Goal: Contribute content: Add original content to the website for others to see

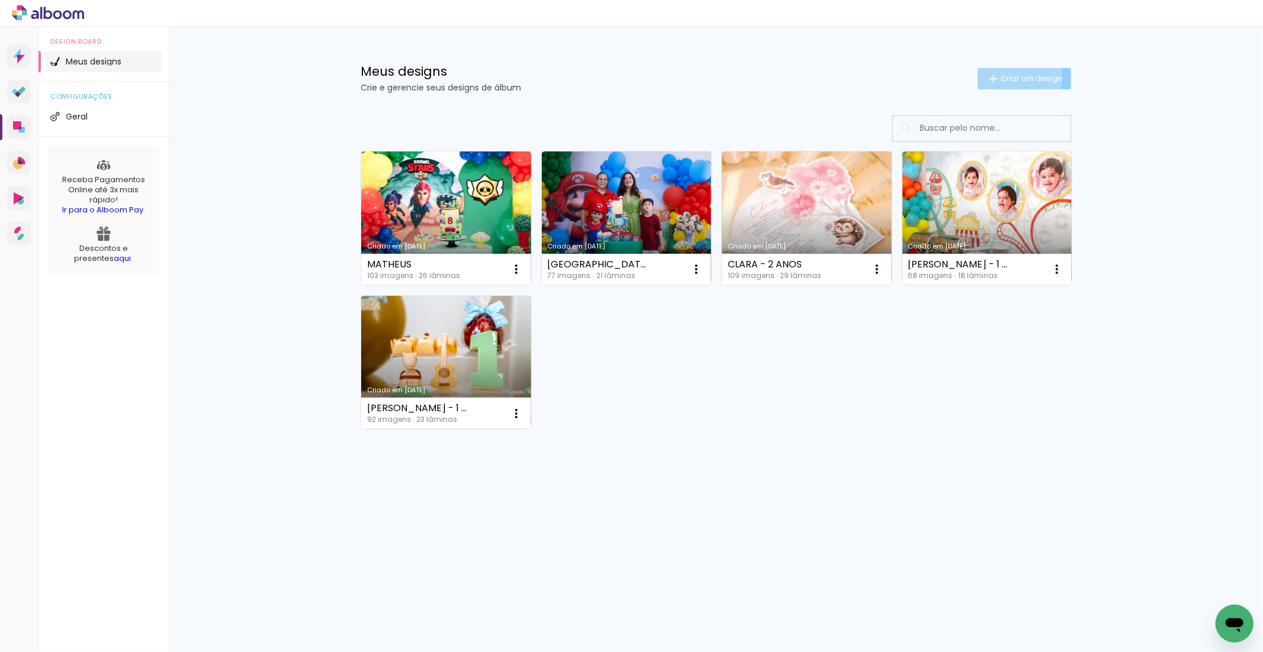
click at [1010, 77] on span "Criar um design" at bounding box center [1031, 79] width 62 height 8
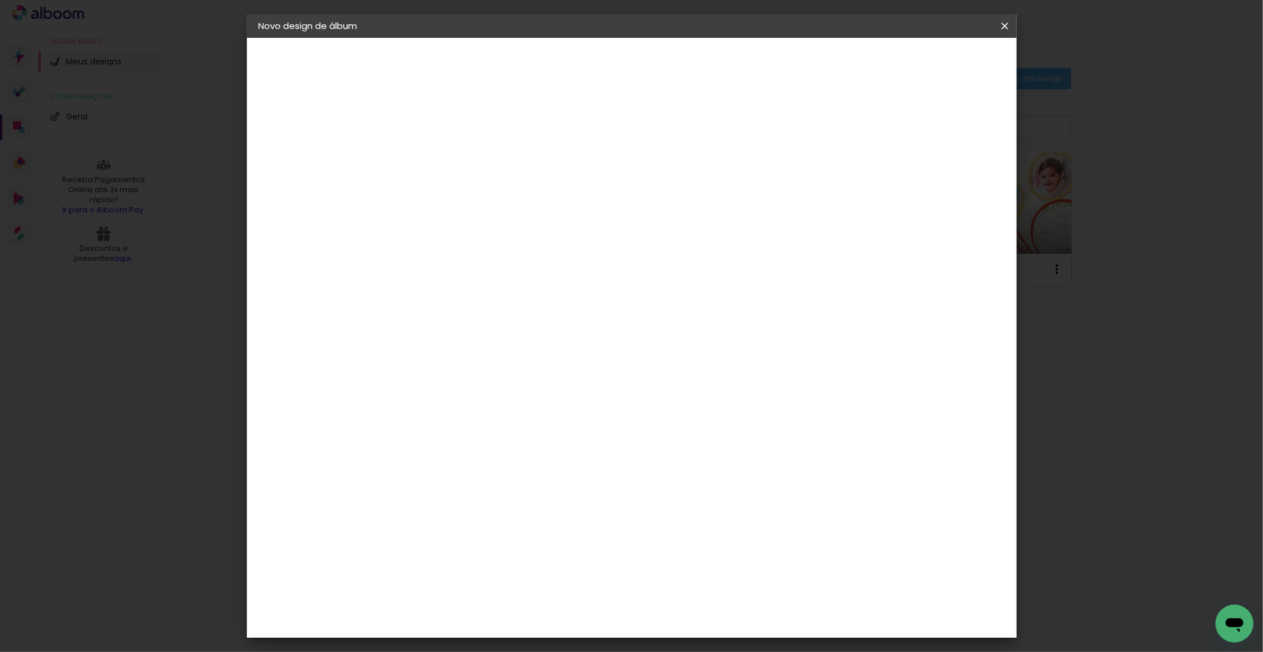
click at [452, 158] on input at bounding box center [452, 159] width 0 height 18
type input "[PERSON_NAME] - 3 ANOS"
type paper-input "[PERSON_NAME] - 3 ANOS"
click at [0, 0] on slot "Avançar" at bounding box center [0, 0] width 0 height 0
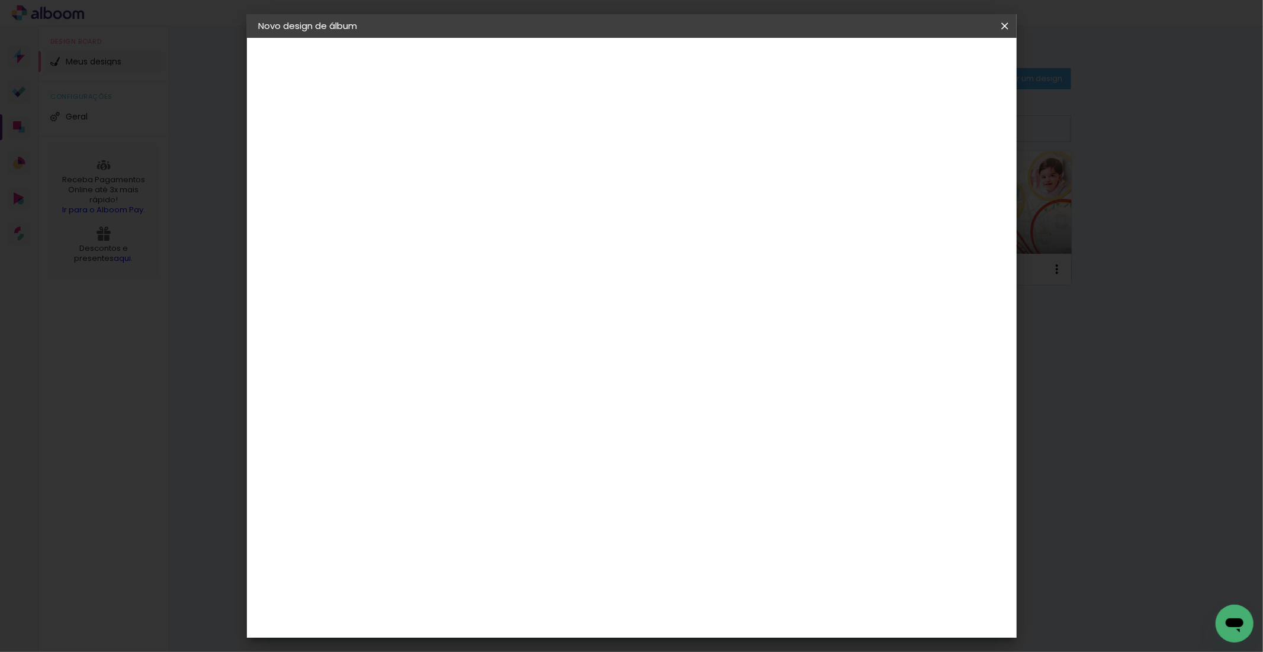
click at [674, 68] on paper-button "Avançar" at bounding box center [645, 63] width 58 height 20
click at [532, 542] on span "25 × 25" at bounding box center [504, 554] width 55 height 24
click at [0, 0] on slot "Avançar" at bounding box center [0, 0] width 0 height 0
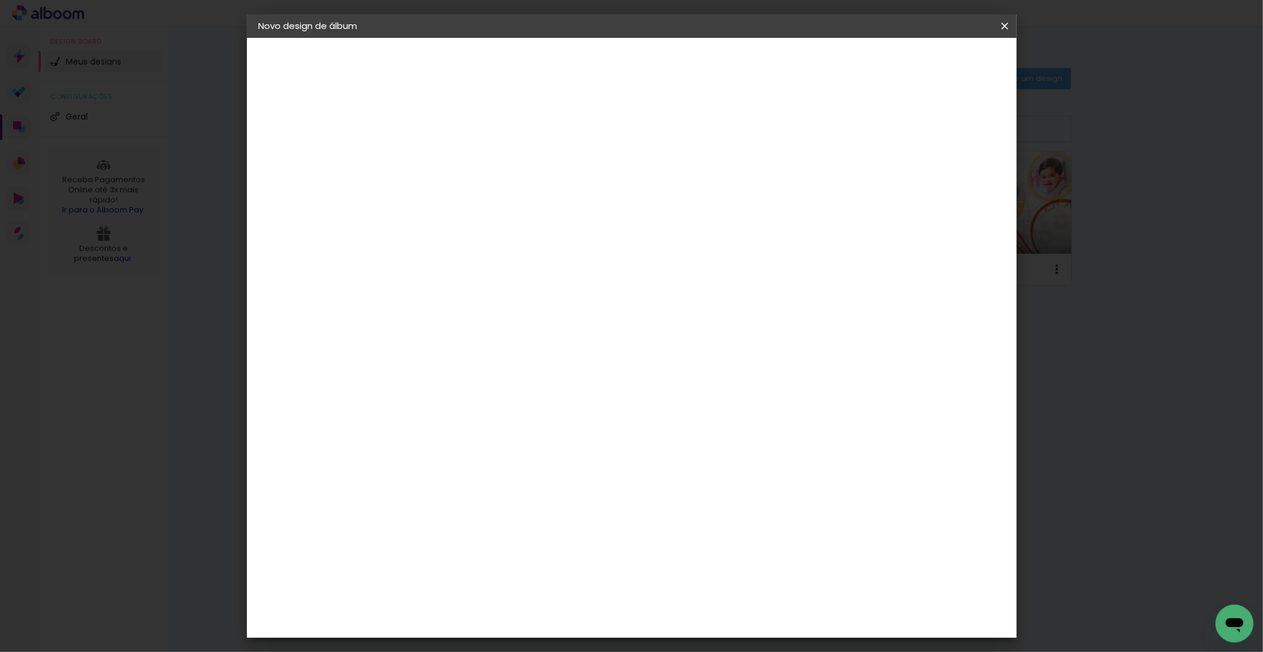
click at [428, 128] on input "2" at bounding box center [443, 127] width 41 height 15
type input "3"
type paper-input "3"
click at [457, 124] on input "3" at bounding box center [443, 127] width 41 height 15
click at [668, 141] on div "25 cm Largura da página 25.4 cm Altura 50 cm Largura da lâmina (2 páginas) 3 mm…" at bounding box center [679, 188] width 523 height 95
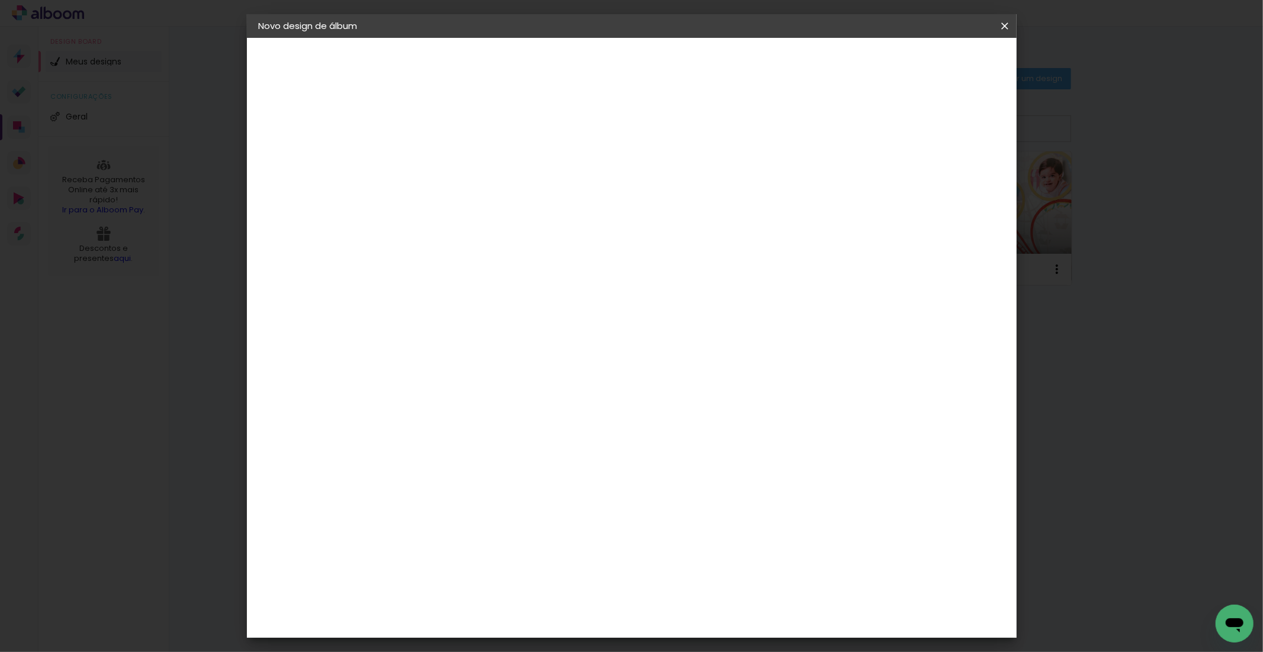
click at [862, 123] on div at bounding box center [857, 128] width 11 height 11
type paper-checkbox "on"
click at [929, 64] on span "Iniciar design" at bounding box center [902, 63] width 54 height 8
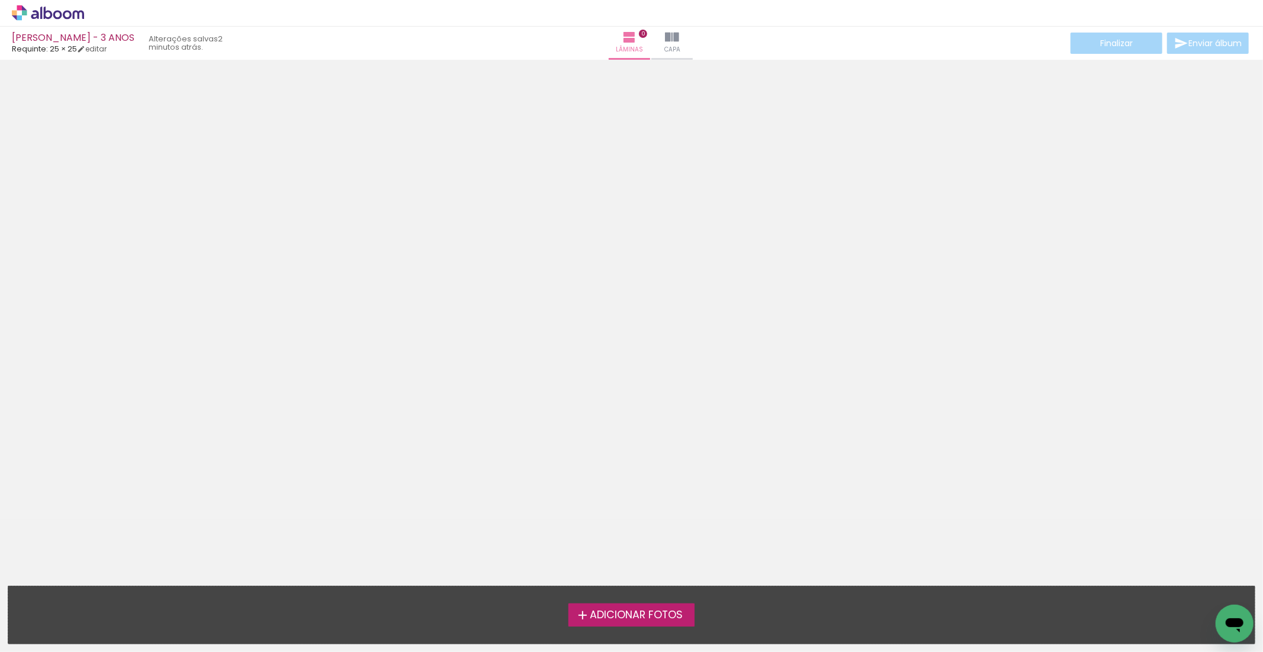
click at [637, 614] on span "Adicionar Fotos" at bounding box center [636, 615] width 93 height 11
click at [0, 0] on input "file" at bounding box center [0, 0] width 0 height 0
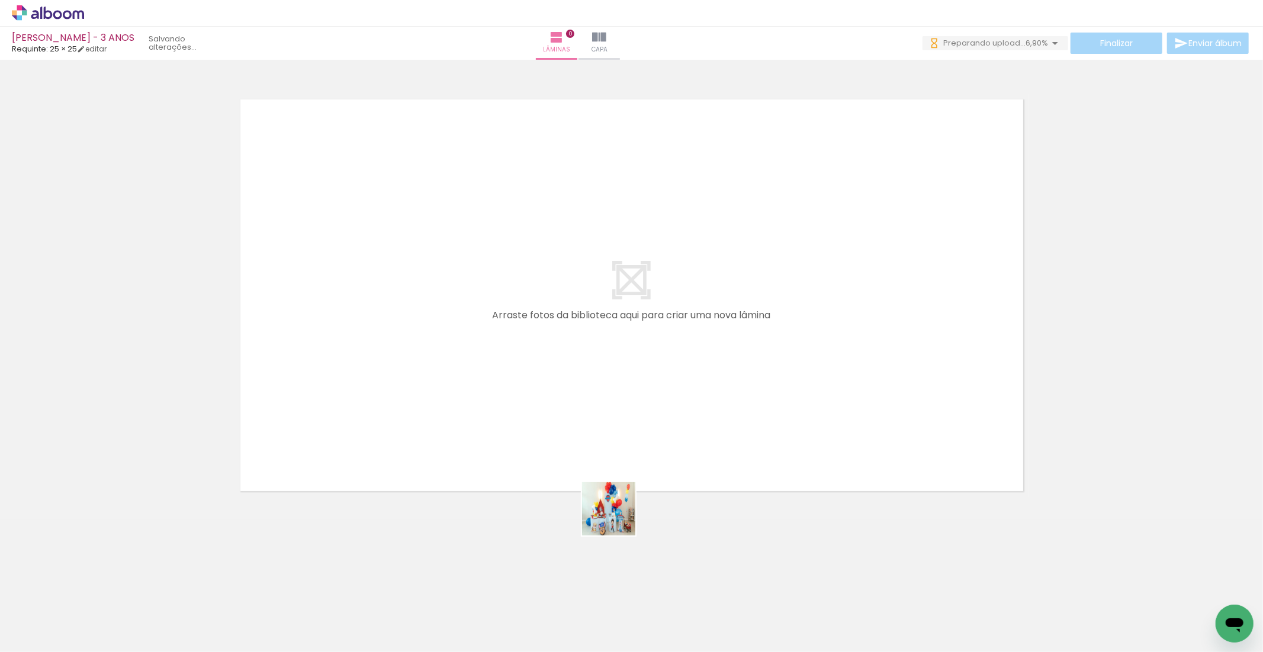
drag, startPoint x: 626, startPoint y: 614, endPoint x: 579, endPoint y: 636, distance: 51.4
click at [597, 447] on quentale-workspace at bounding box center [631, 326] width 1263 height 652
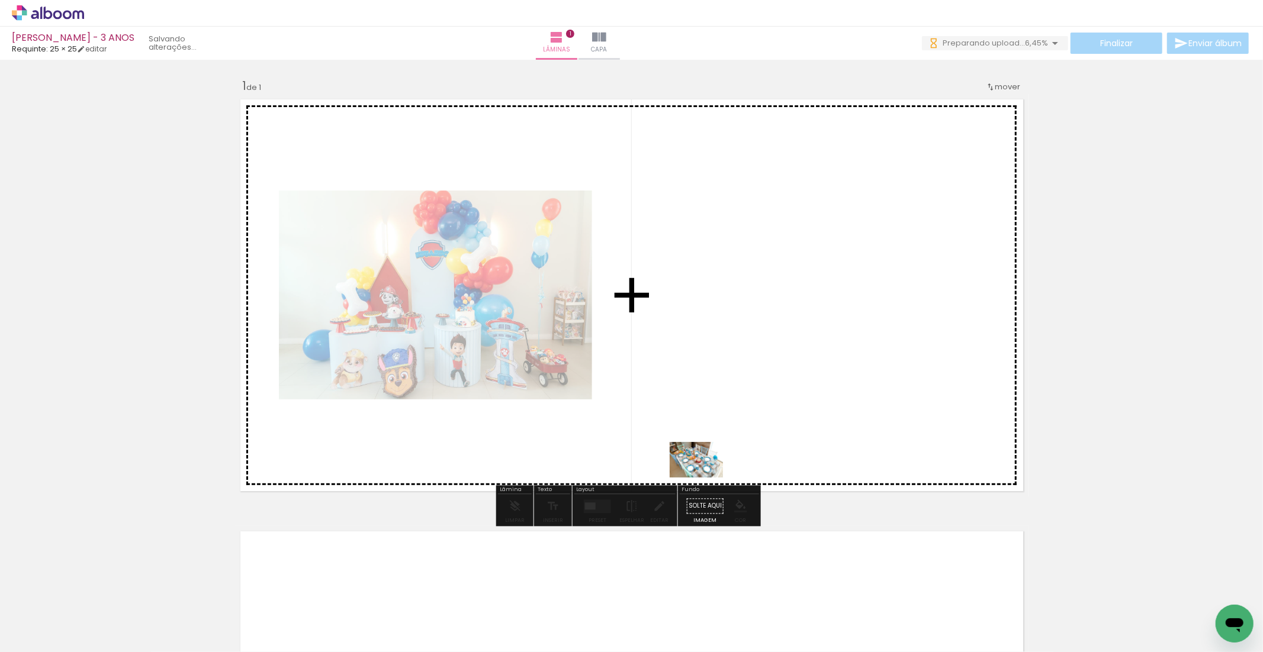
drag, startPoint x: 559, startPoint y: 624, endPoint x: 705, endPoint y: 478, distance: 206.8
click at [705, 478] on quentale-workspace at bounding box center [631, 326] width 1263 height 652
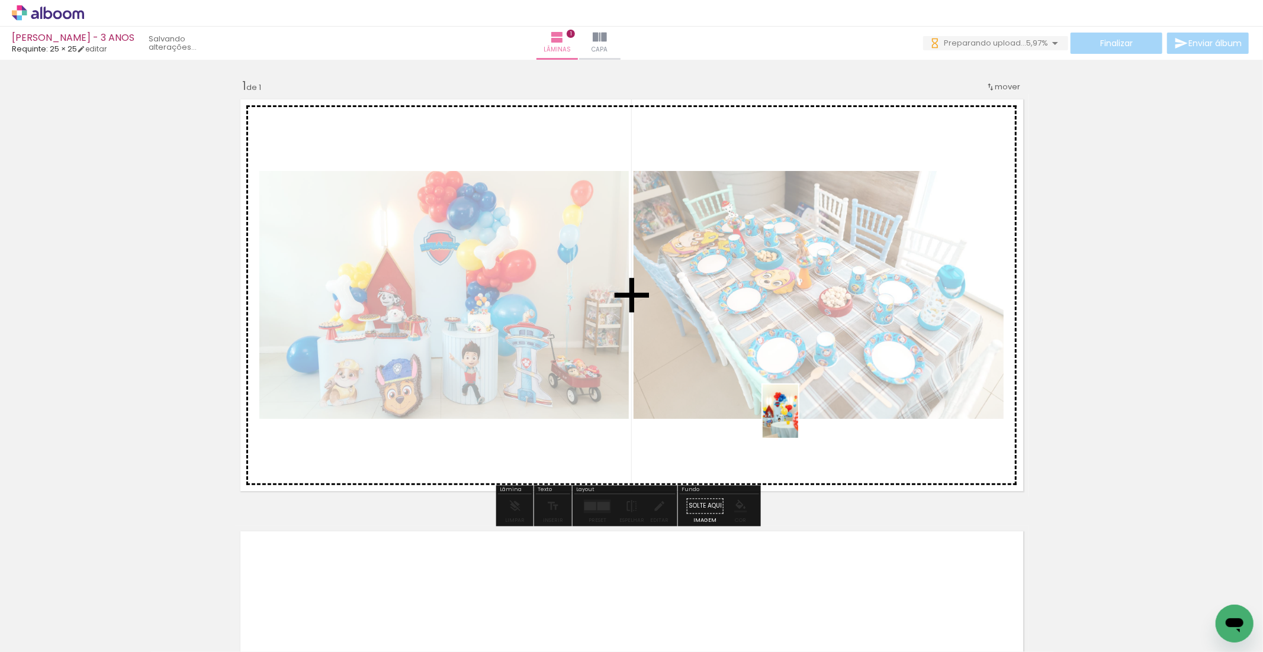
drag, startPoint x: 1019, startPoint y: 620, endPoint x: 798, endPoint y: 419, distance: 298.8
click at [798, 419] on quentale-workspace at bounding box center [631, 326] width 1263 height 652
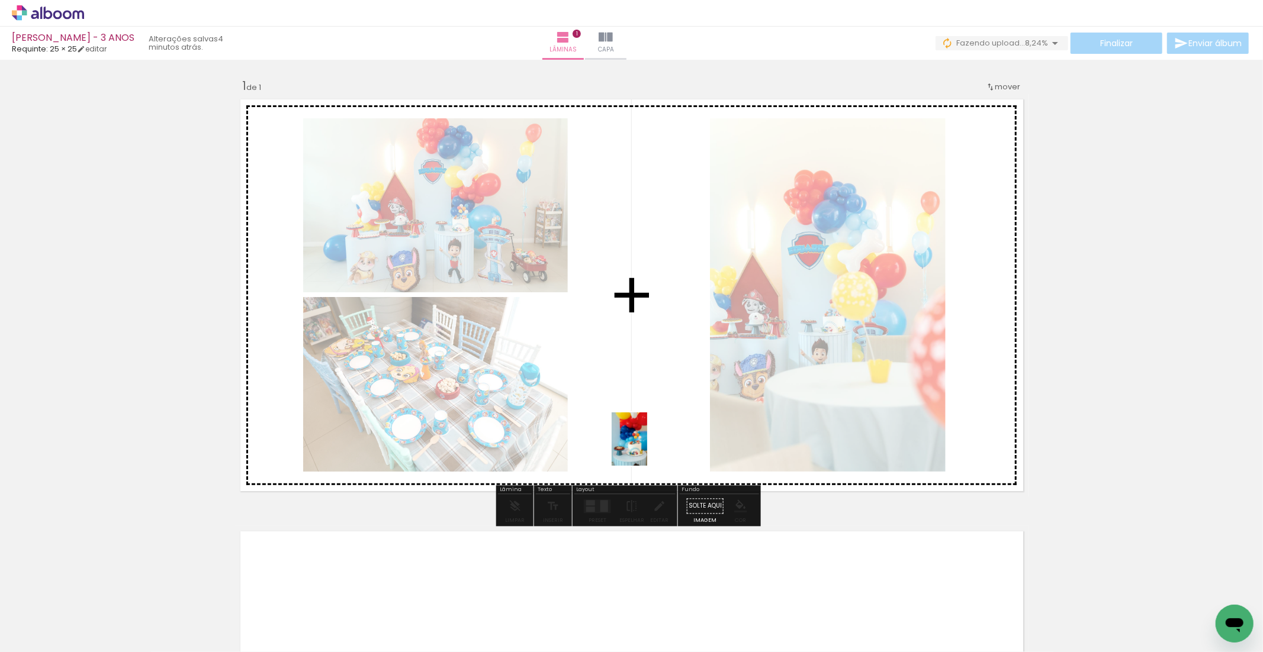
drag, startPoint x: 487, startPoint y: 624, endPoint x: 626, endPoint y: 450, distance: 223.1
click at [646, 447] on quentale-workspace at bounding box center [631, 326] width 1263 height 652
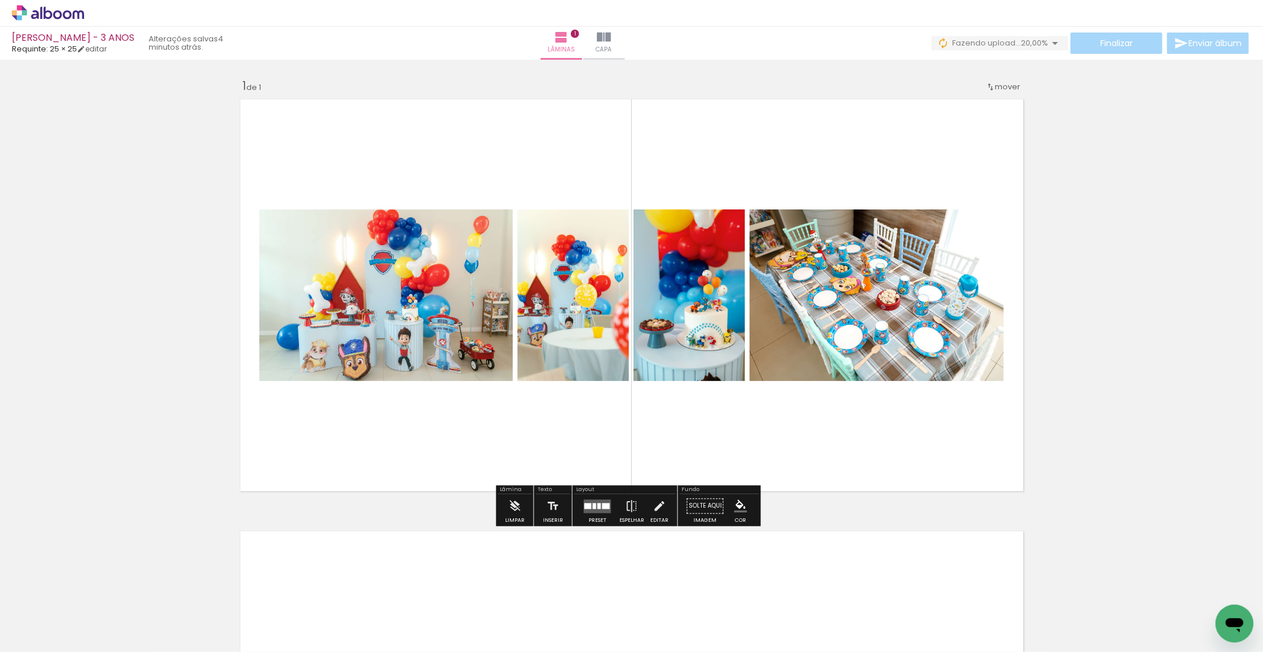
click at [597, 508] on div at bounding box center [599, 506] width 4 height 6
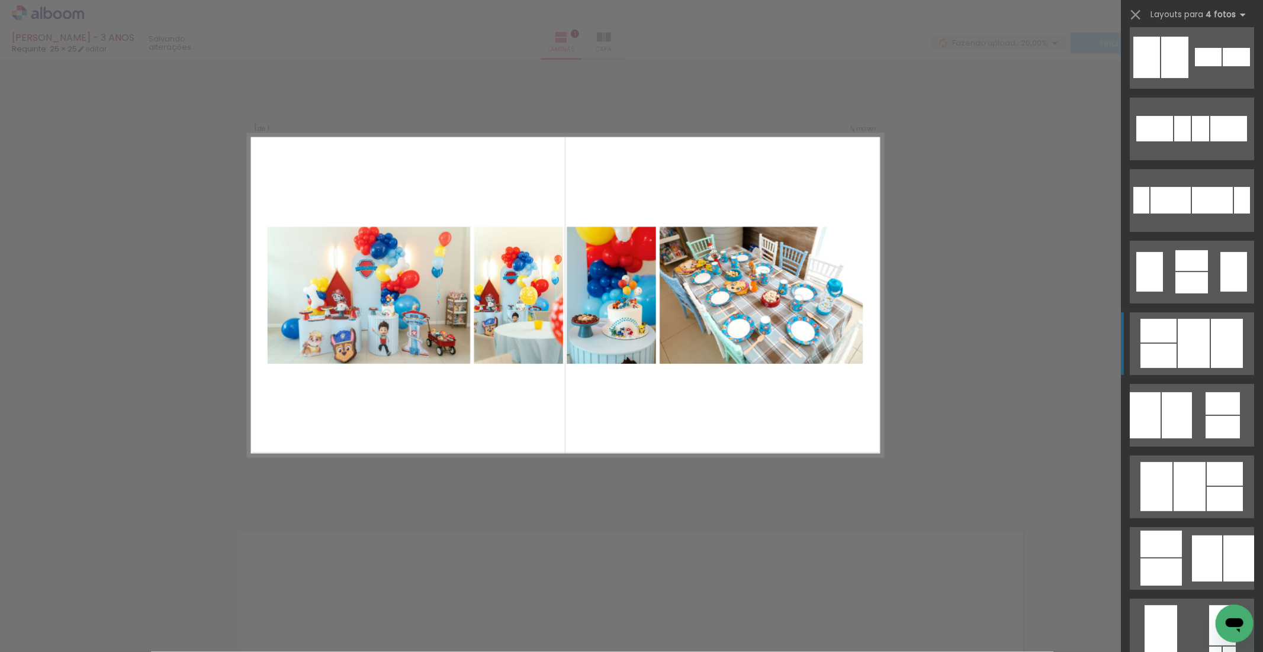
scroll to position [306, 0]
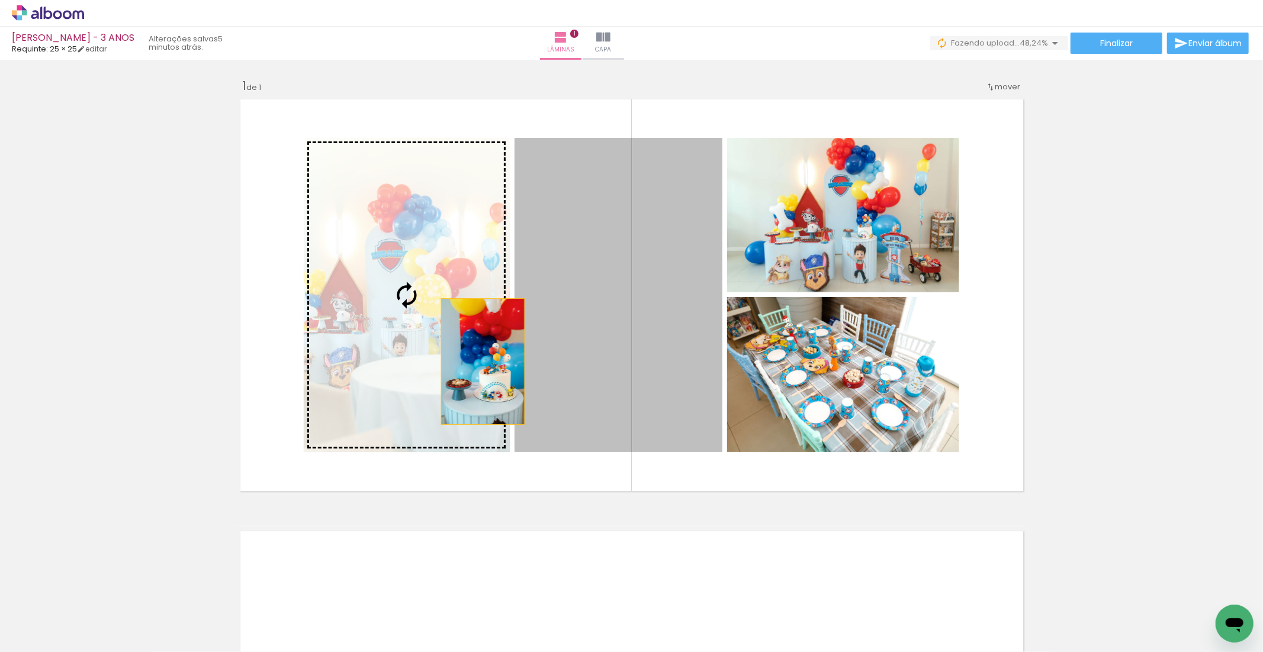
drag, startPoint x: 585, startPoint y: 348, endPoint x: 476, endPoint y: 362, distance: 109.8
click at [0, 0] on slot at bounding box center [0, 0] width 0 height 0
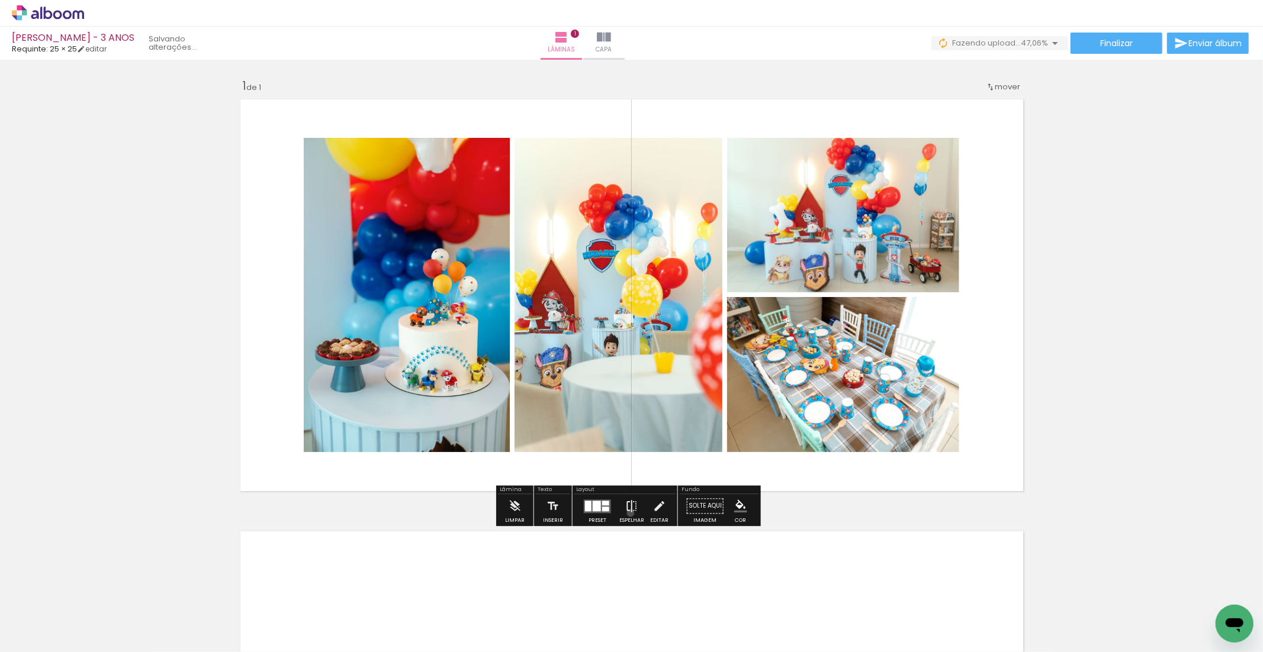
click at [627, 513] on iron-icon at bounding box center [631, 506] width 13 height 24
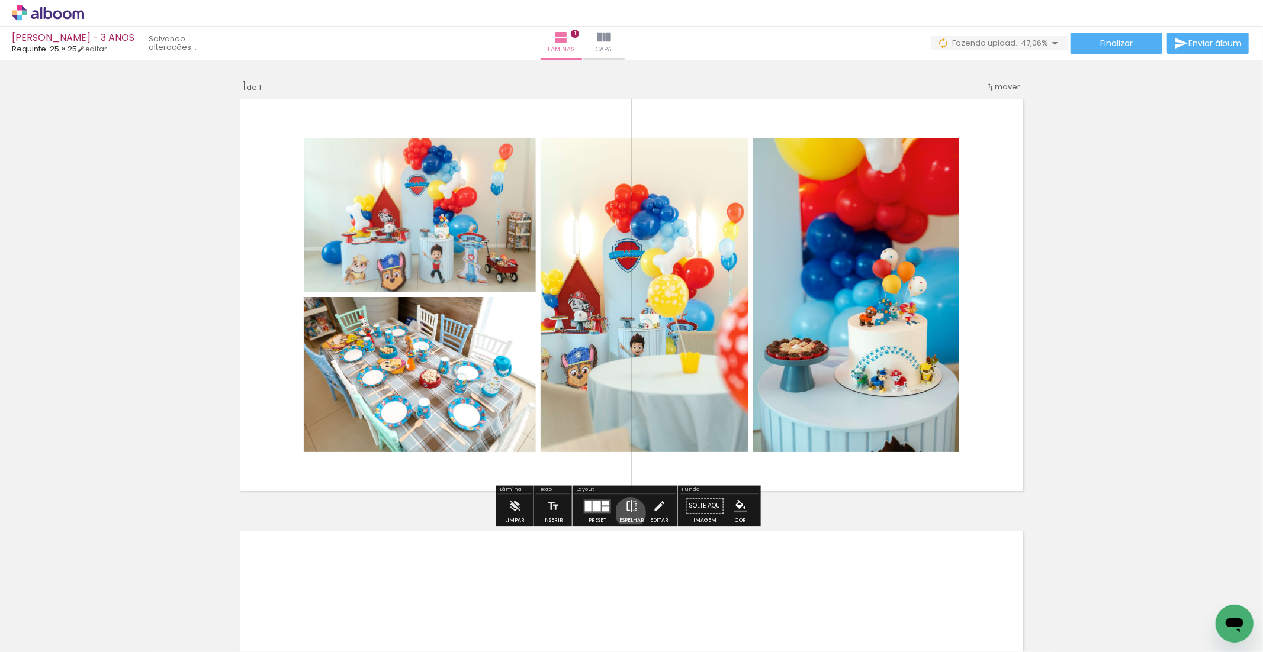
click at [627, 513] on iron-icon at bounding box center [631, 506] width 13 height 24
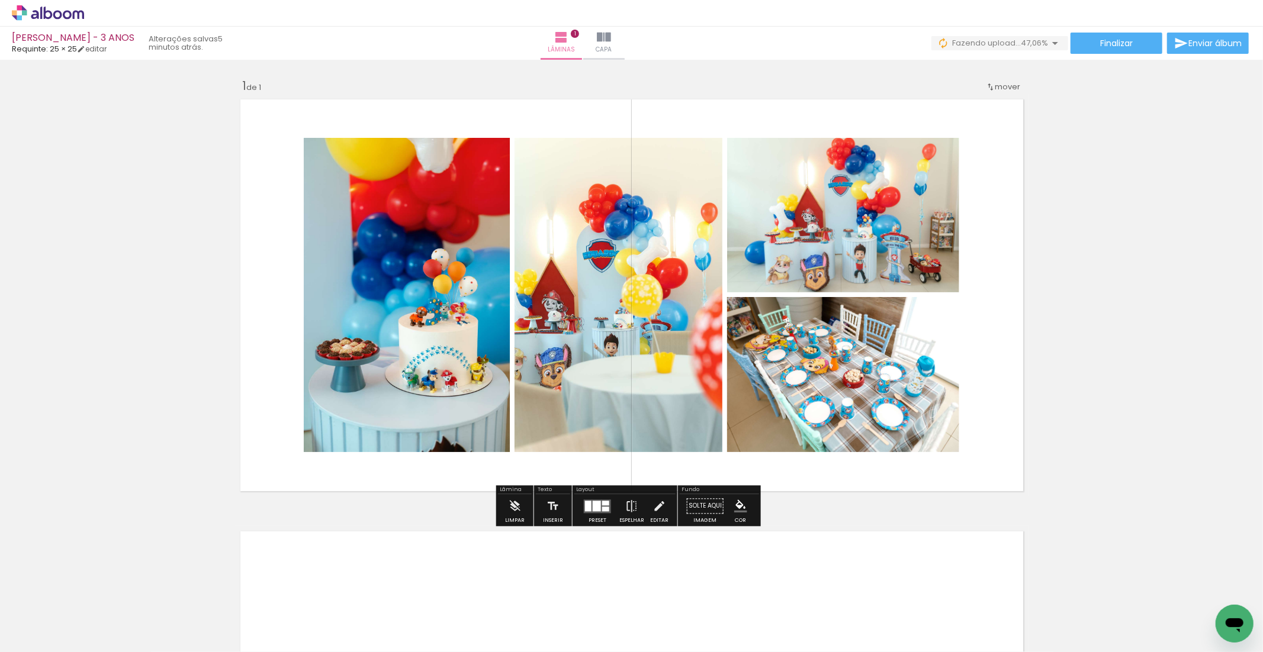
click at [605, 510] on div at bounding box center [605, 509] width 7 height 5
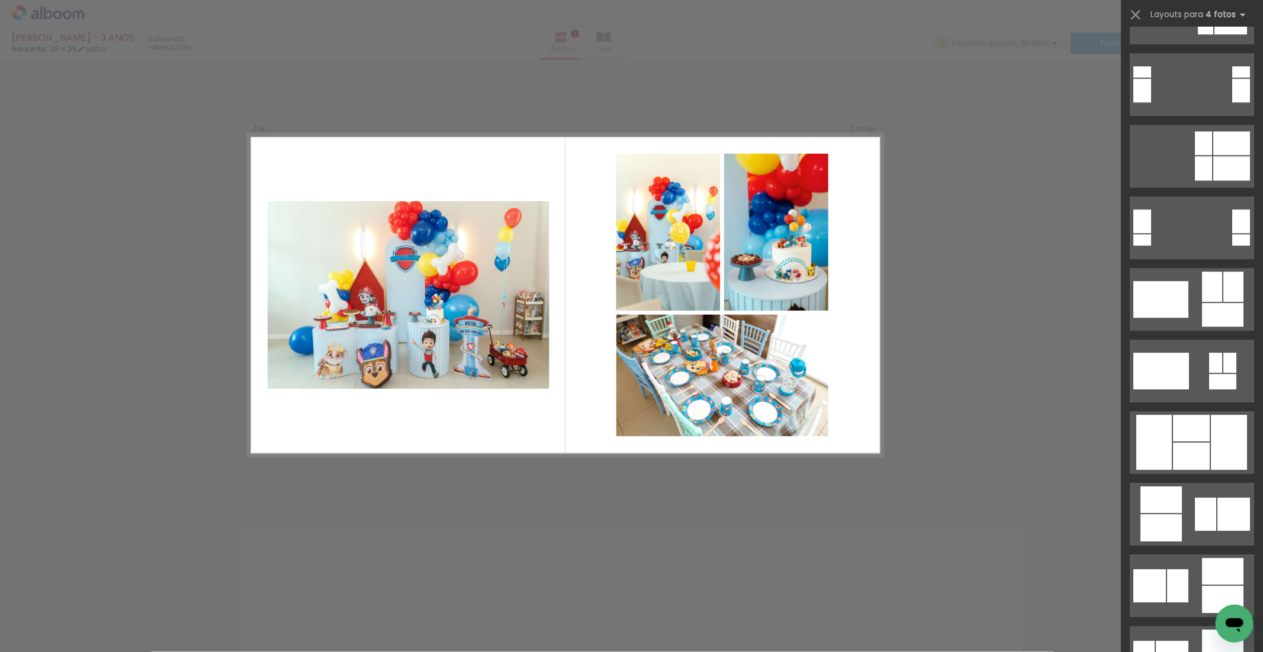
scroll to position [2920, 0]
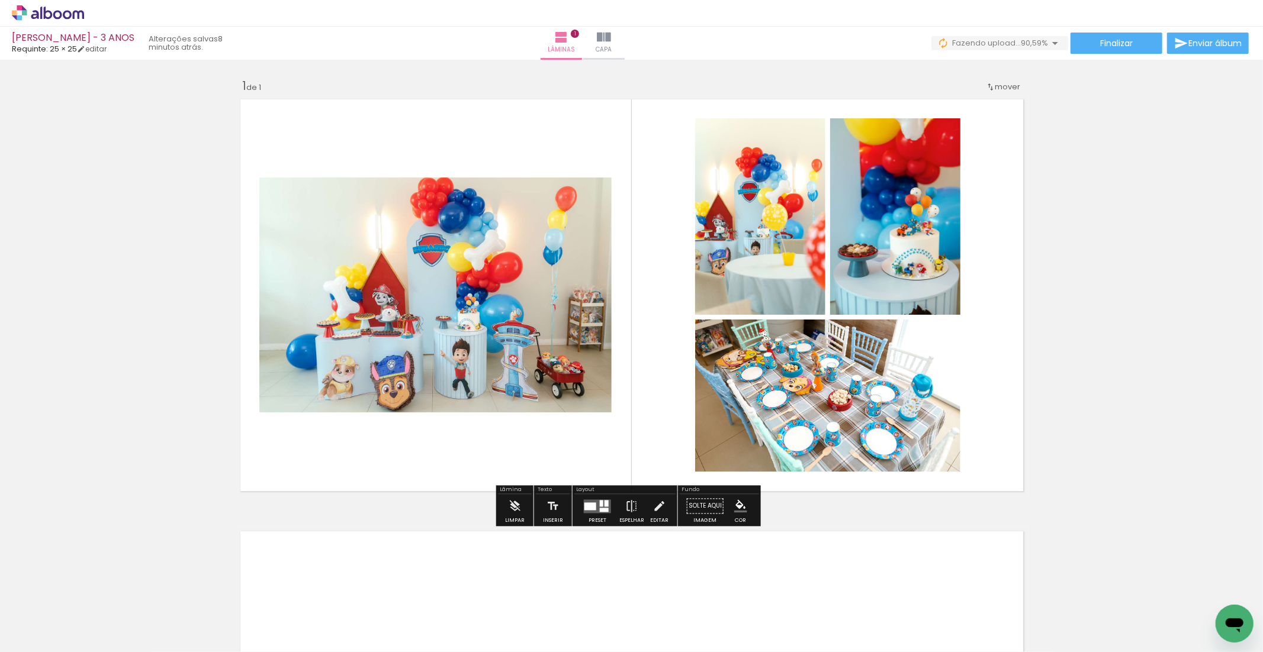
click at [1163, 408] on div "Inserir lâmina 1 de 1" at bounding box center [631, 496] width 1263 height 865
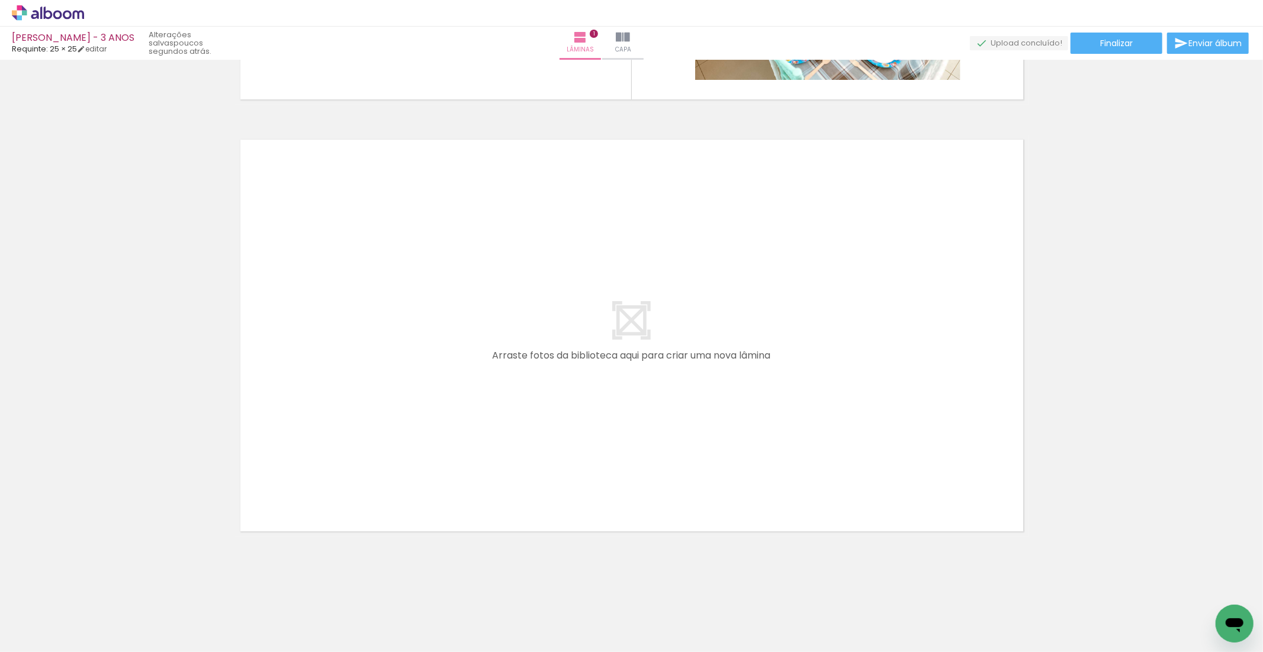
scroll to position [0, 0]
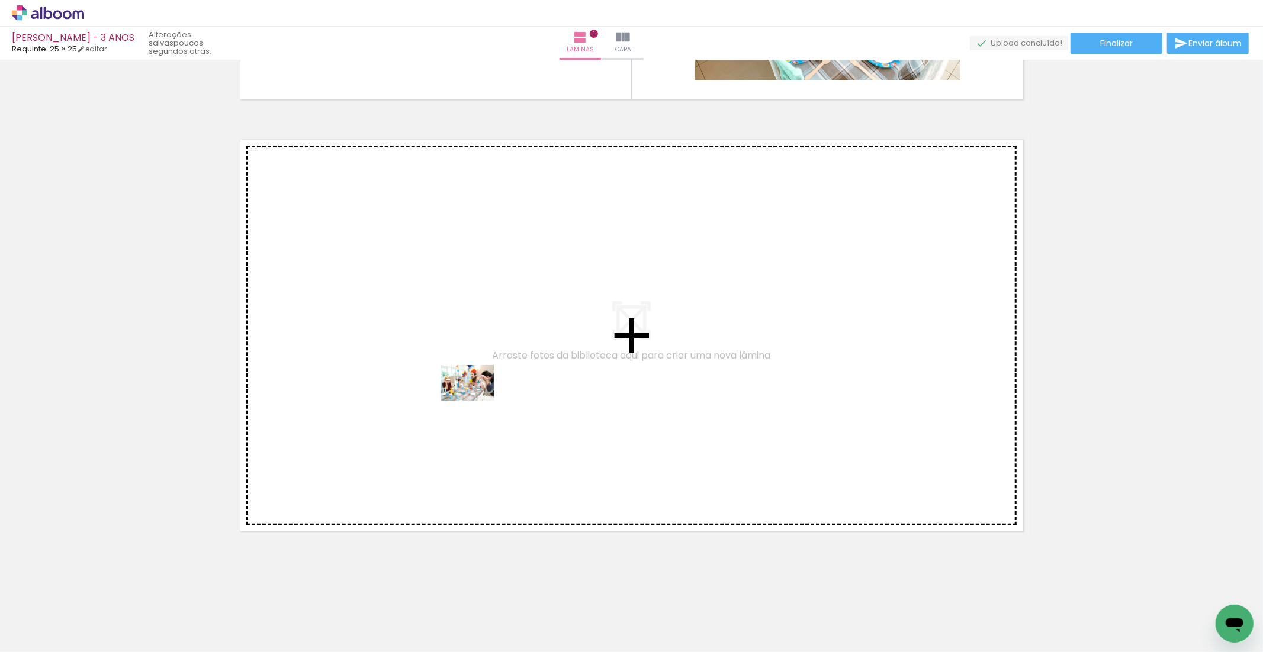
drag, startPoint x: 129, startPoint y: 617, endPoint x: 274, endPoint y: 569, distance: 152.7
click at [475, 400] on quentale-workspace at bounding box center [631, 326] width 1263 height 652
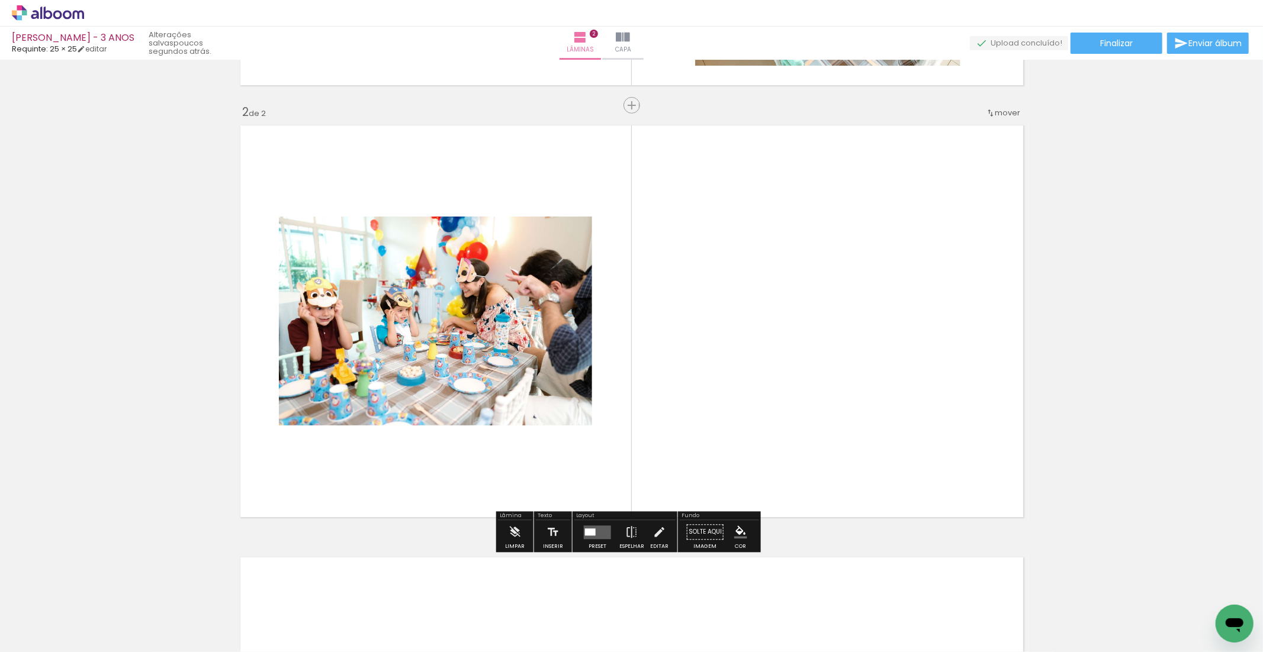
scroll to position [408, 0]
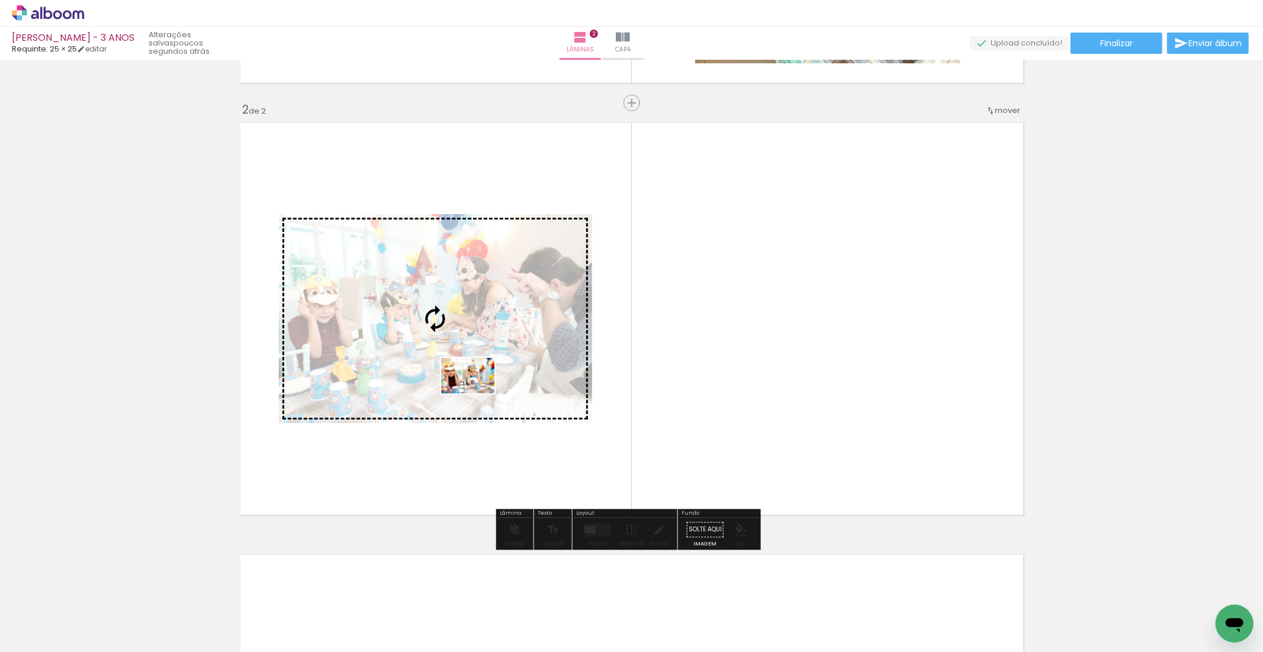
drag, startPoint x: 200, startPoint y: 620, endPoint x: 330, endPoint y: 564, distance: 141.8
click at [476, 394] on quentale-workspace at bounding box center [631, 326] width 1263 height 652
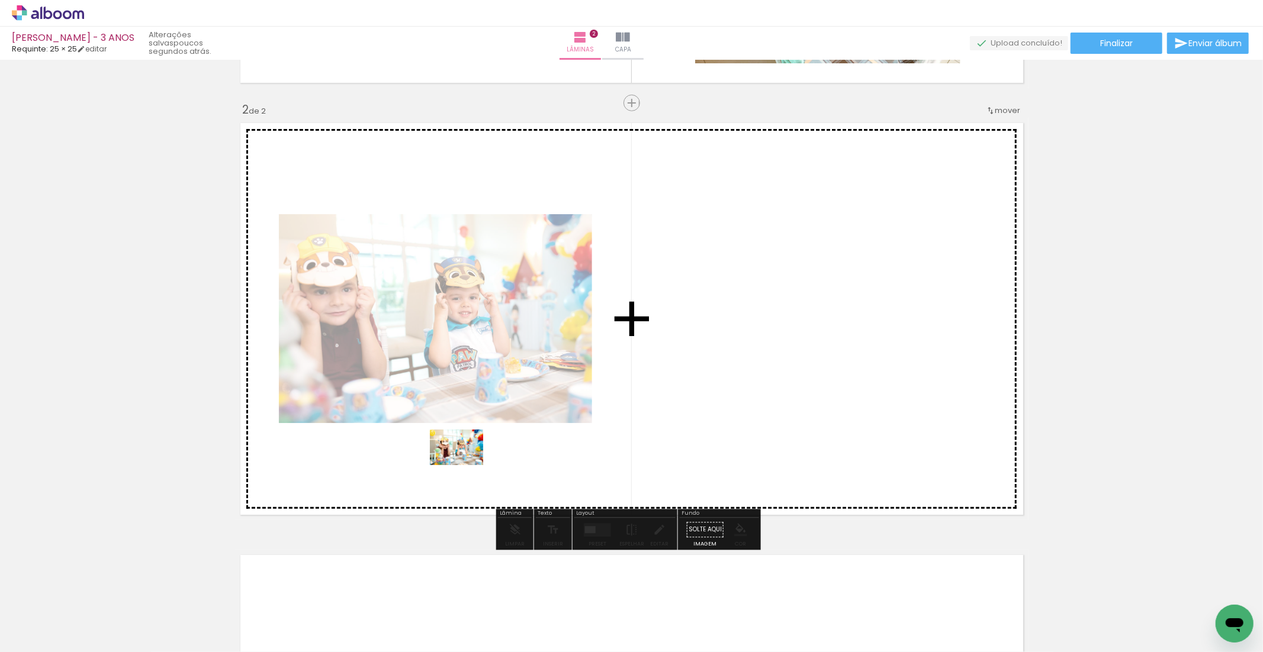
drag, startPoint x: 272, startPoint y: 612, endPoint x: 433, endPoint y: 492, distance: 200.1
click at [465, 466] on quentale-workspace at bounding box center [631, 326] width 1263 height 652
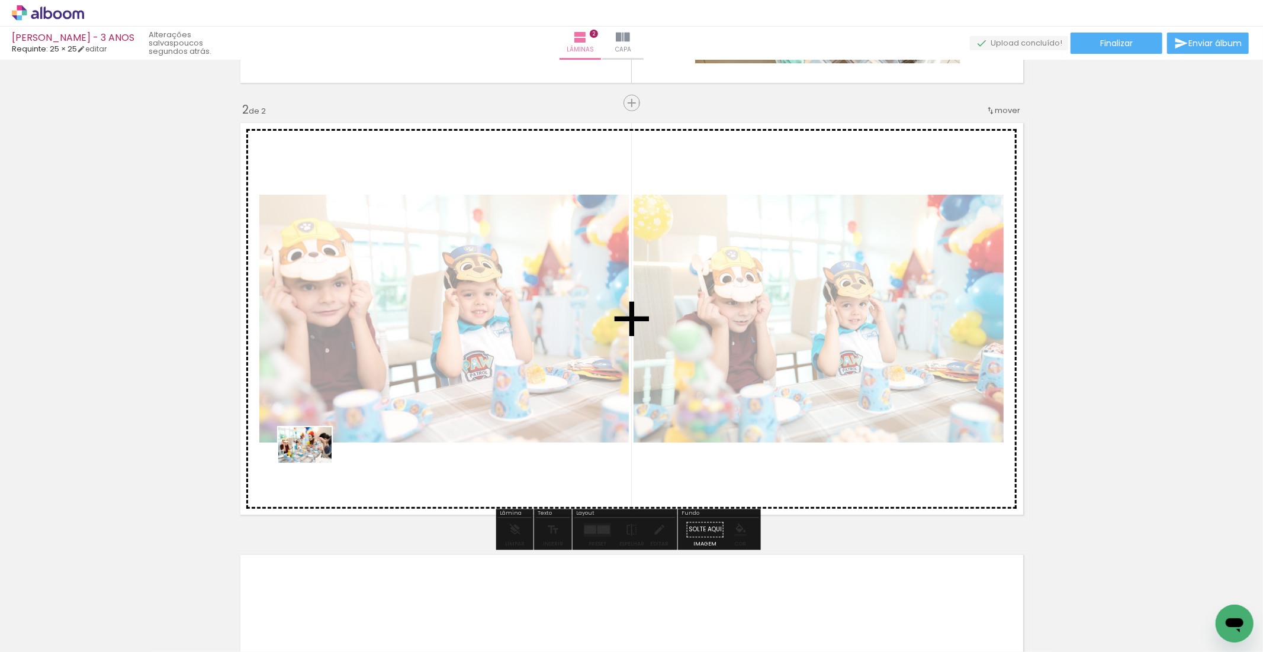
drag, startPoint x: 133, startPoint y: 614, endPoint x: 316, endPoint y: 463, distance: 237.6
click at [314, 463] on quentale-workspace at bounding box center [631, 326] width 1263 height 652
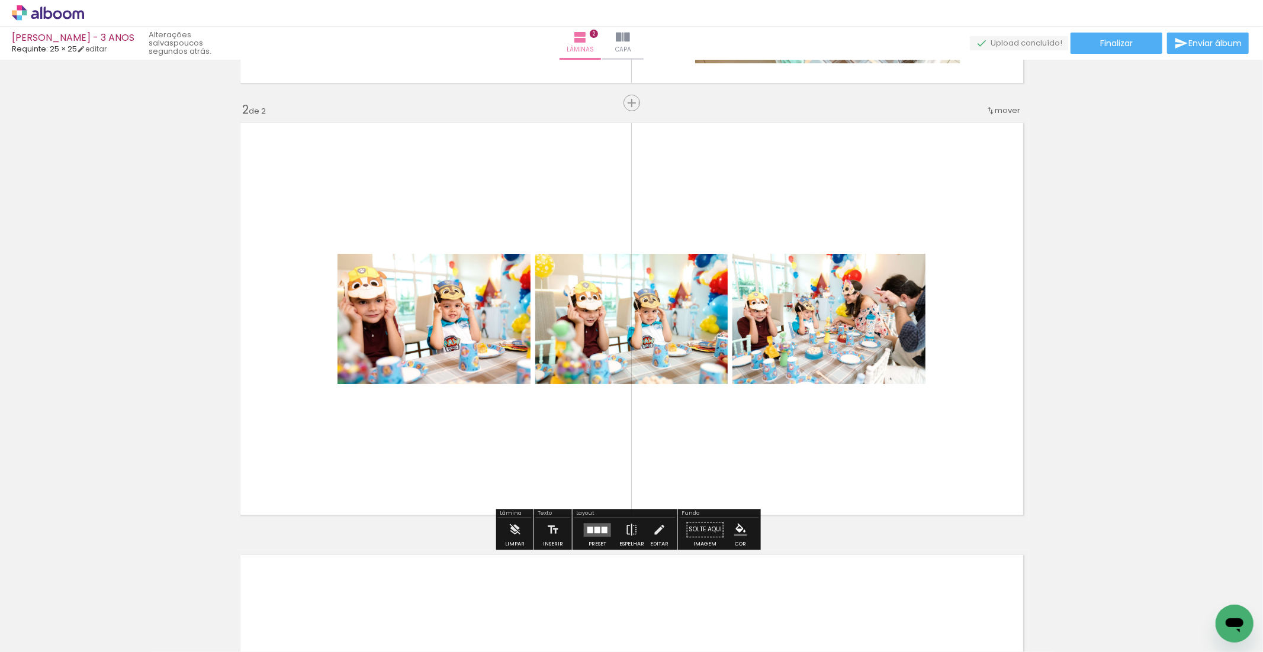
click at [590, 539] on div at bounding box center [597, 530] width 32 height 24
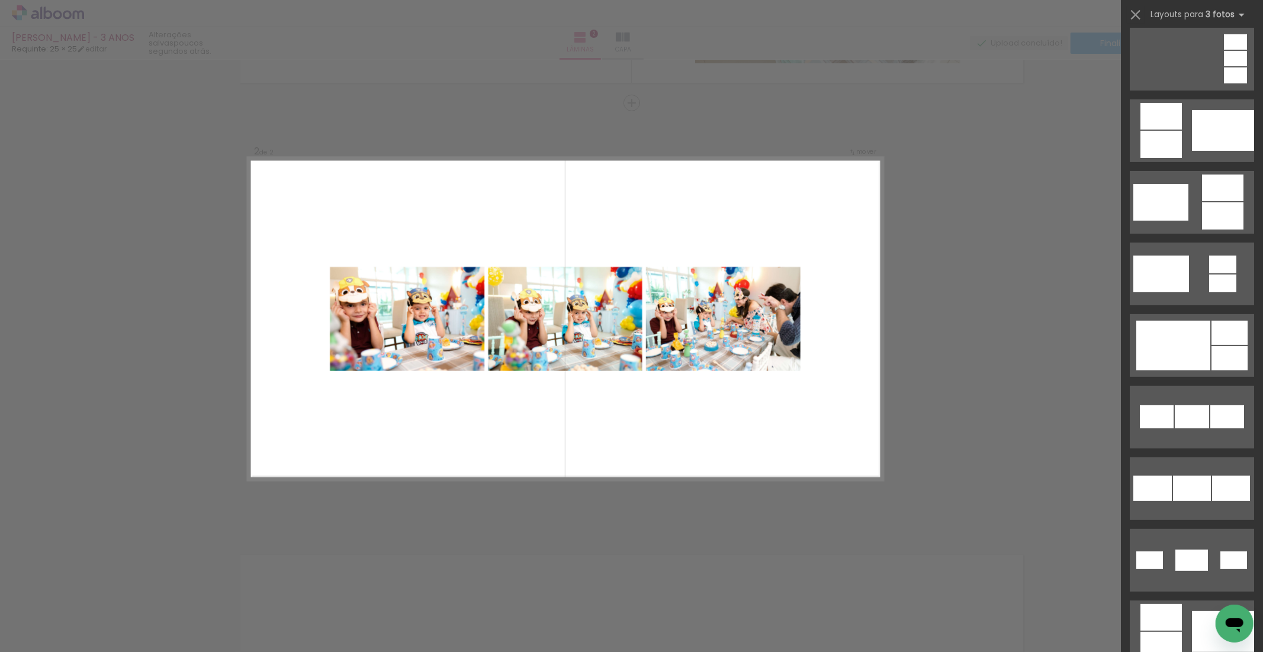
scroll to position [311, 0]
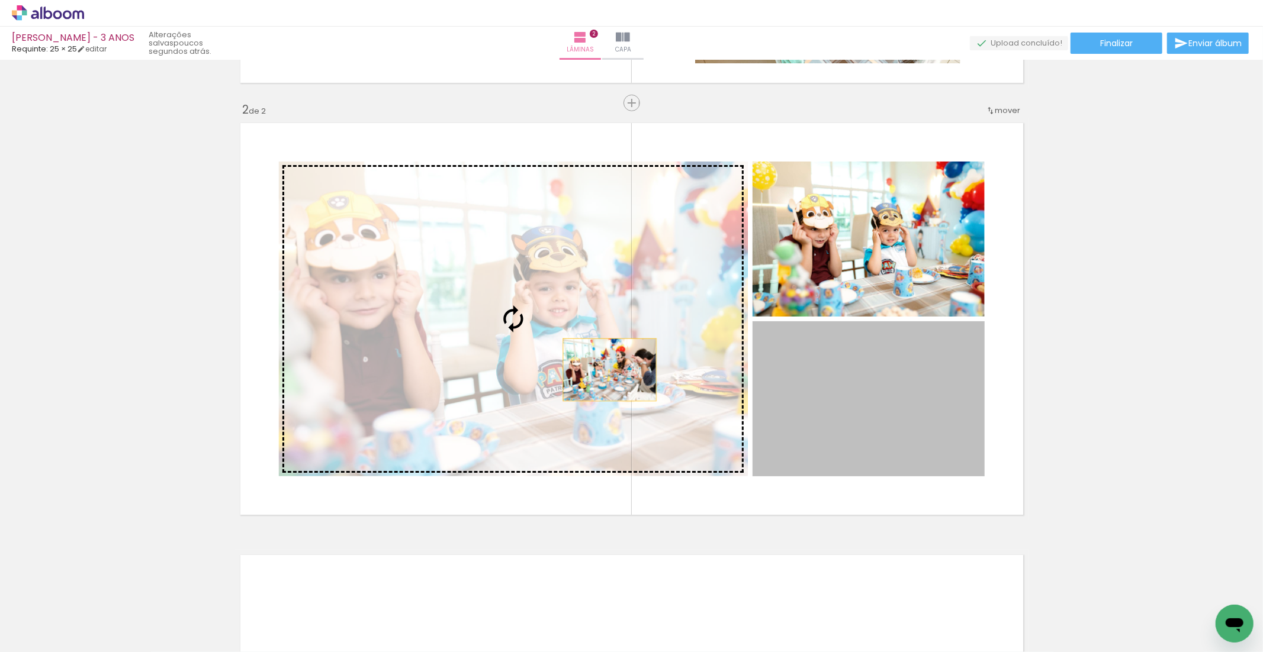
drag, startPoint x: 888, startPoint y: 403, endPoint x: 614, endPoint y: 362, distance: 276.5
click at [0, 0] on slot at bounding box center [0, 0] width 0 height 0
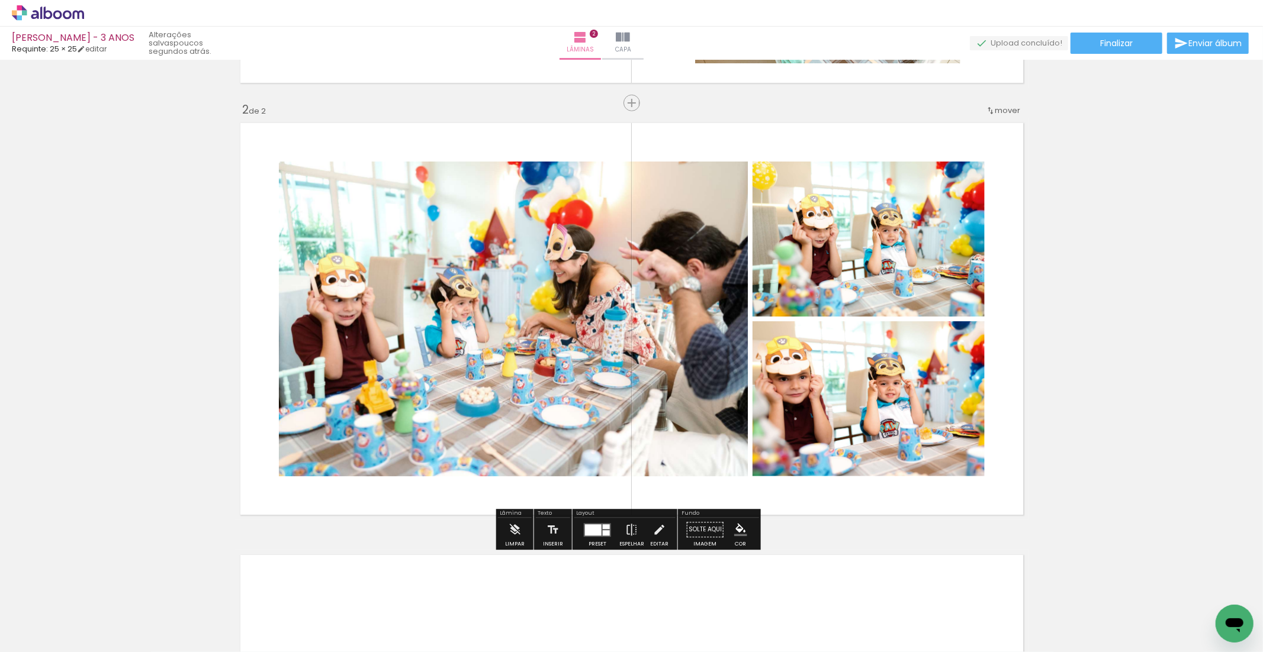
click at [1114, 328] on div "Inserir lâmina 1 de 2 Inserir lâmina 2 de 2" at bounding box center [631, 304] width 1263 height 1297
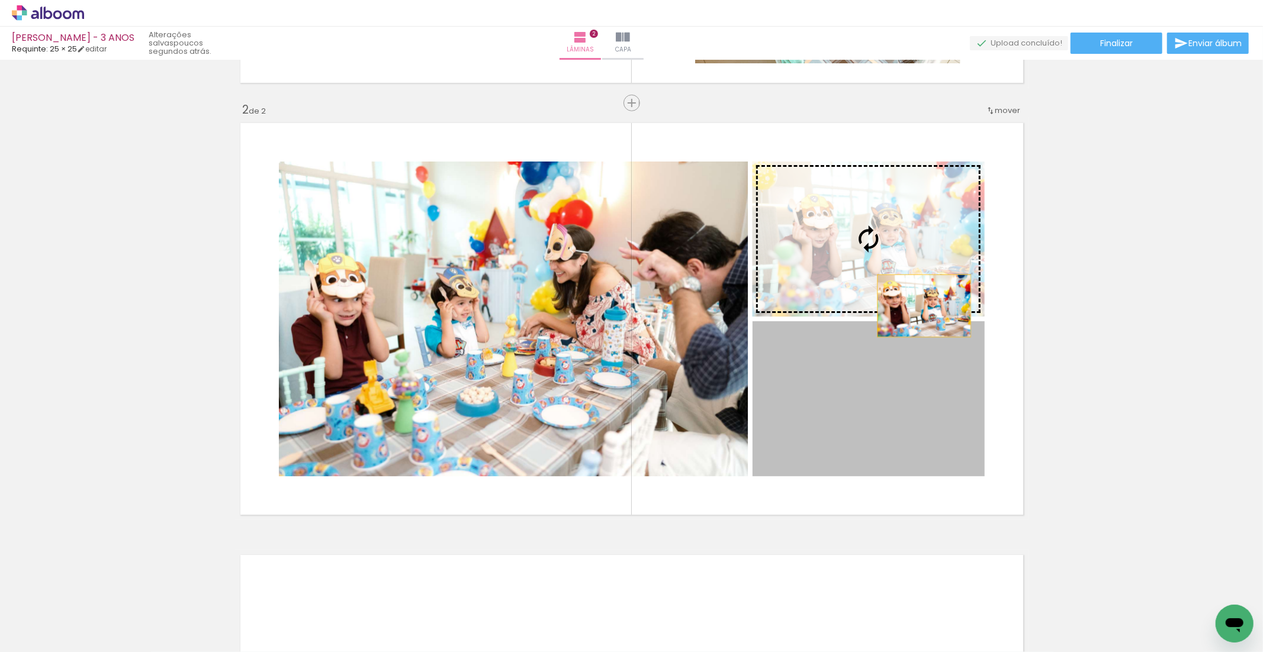
drag, startPoint x: 916, startPoint y: 427, endPoint x: 923, endPoint y: 305, distance: 121.5
click at [0, 0] on slot at bounding box center [0, 0] width 0 height 0
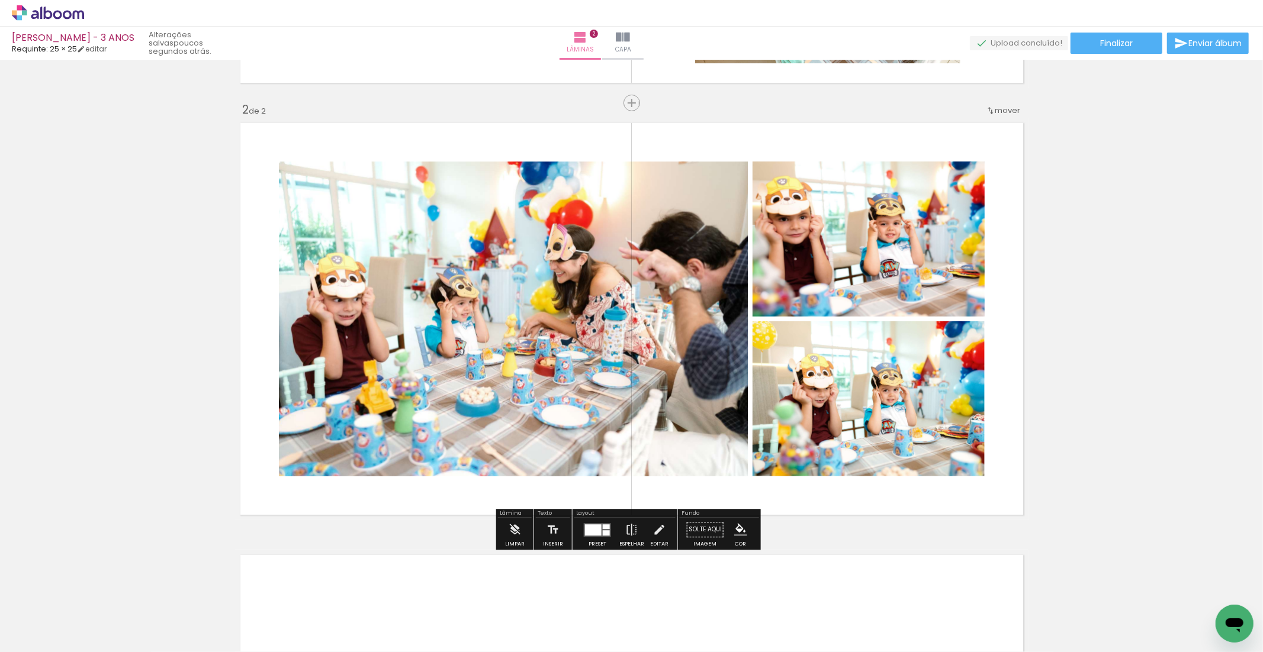
click at [1054, 317] on div "Inserir lâmina 1 de 2 Inserir lâmina 2 de 2" at bounding box center [631, 304] width 1263 height 1297
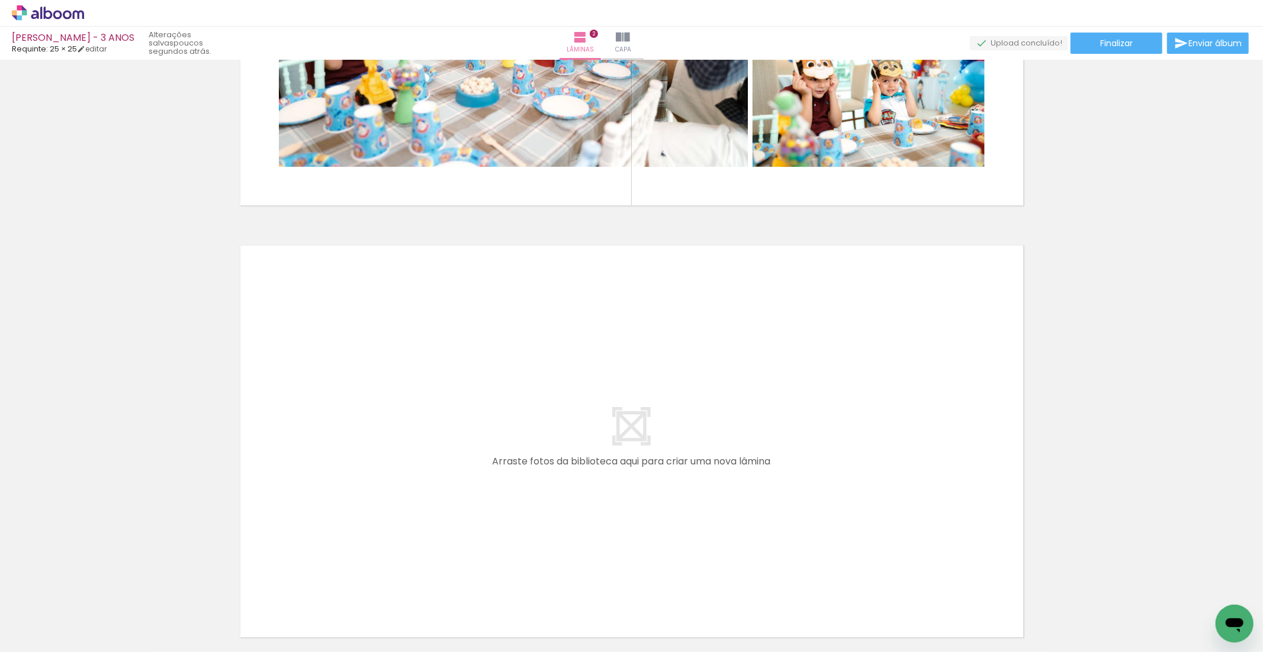
scroll to position [824, 0]
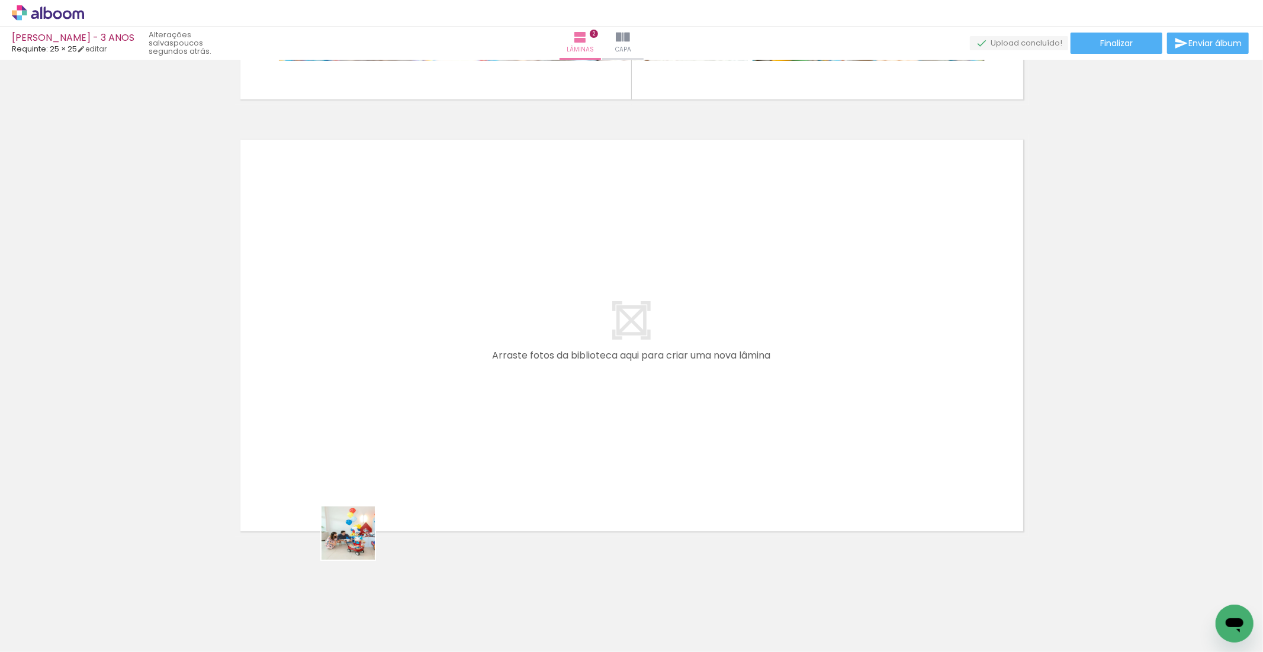
drag, startPoint x: 329, startPoint y: 623, endPoint x: 599, endPoint y: 578, distance: 274.3
click at [376, 507] on quentale-workspace at bounding box center [631, 326] width 1263 height 652
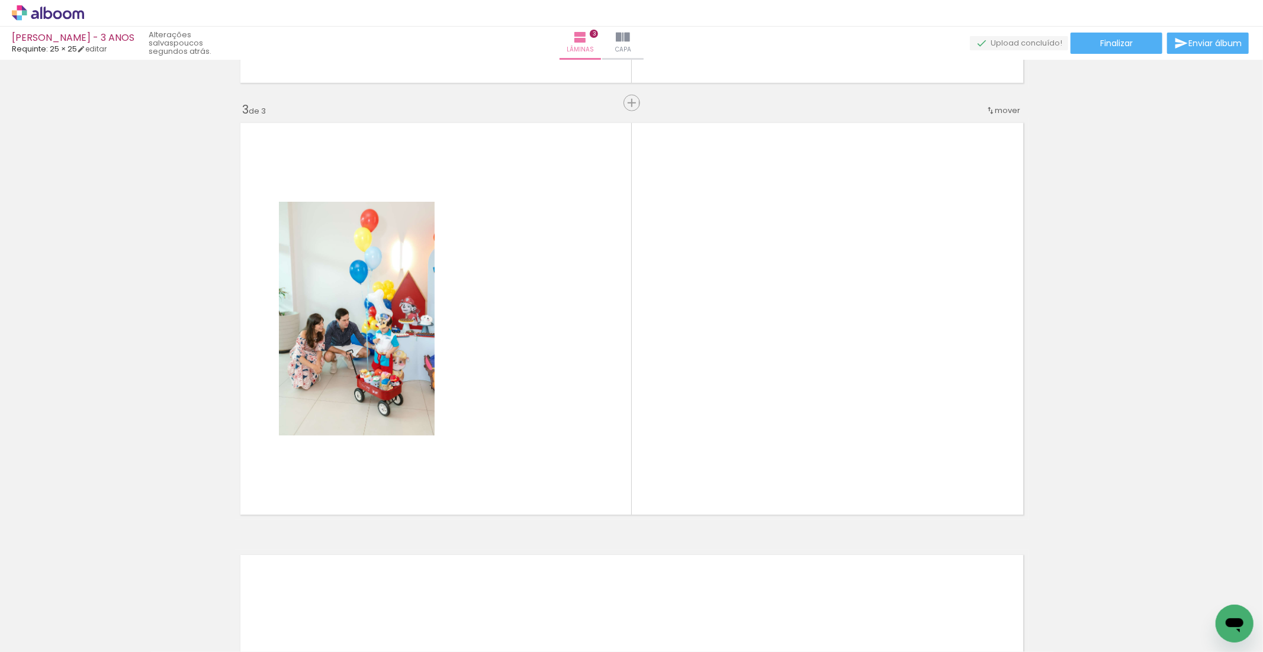
scroll to position [840, 0]
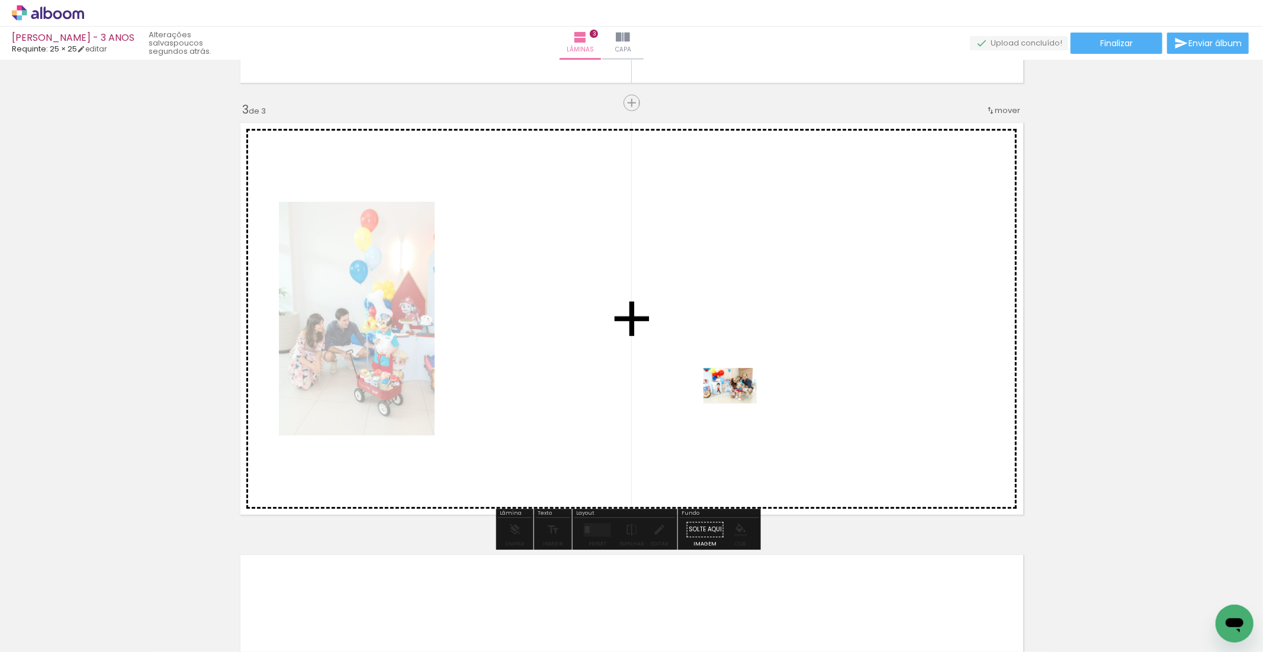
drag, startPoint x: 736, startPoint y: 619, endPoint x: 738, endPoint y: 404, distance: 214.3
click at [738, 404] on quentale-workspace at bounding box center [631, 326] width 1263 height 652
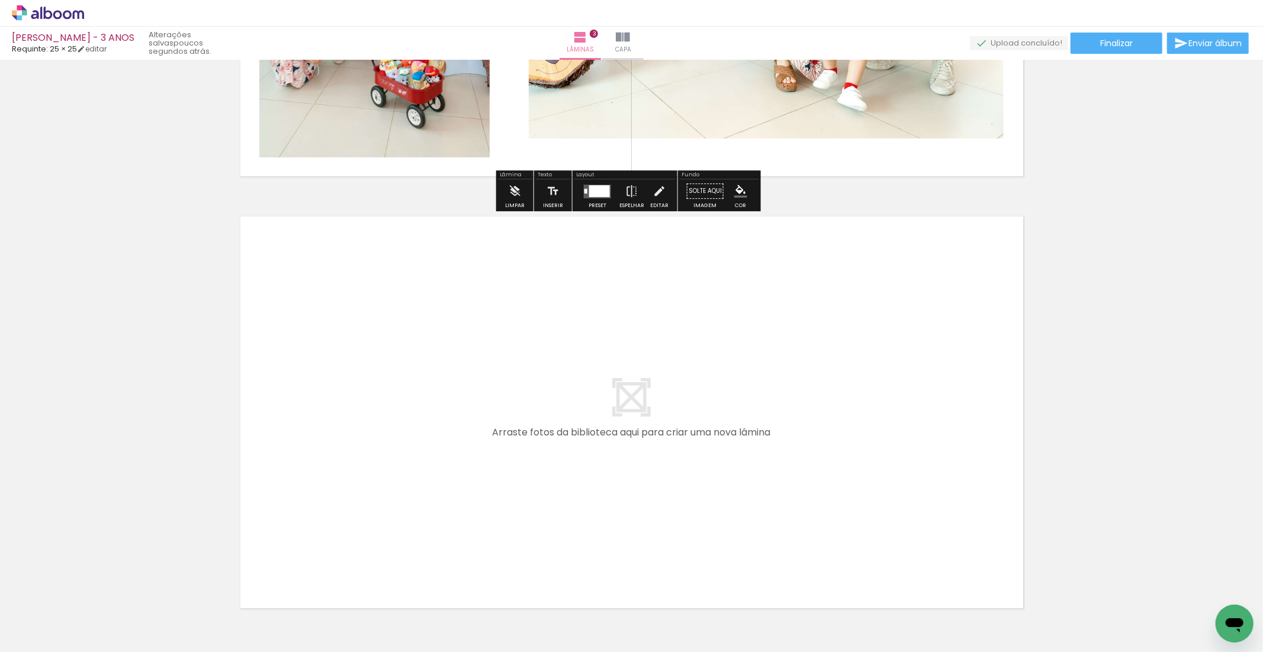
scroll to position [1181, 0]
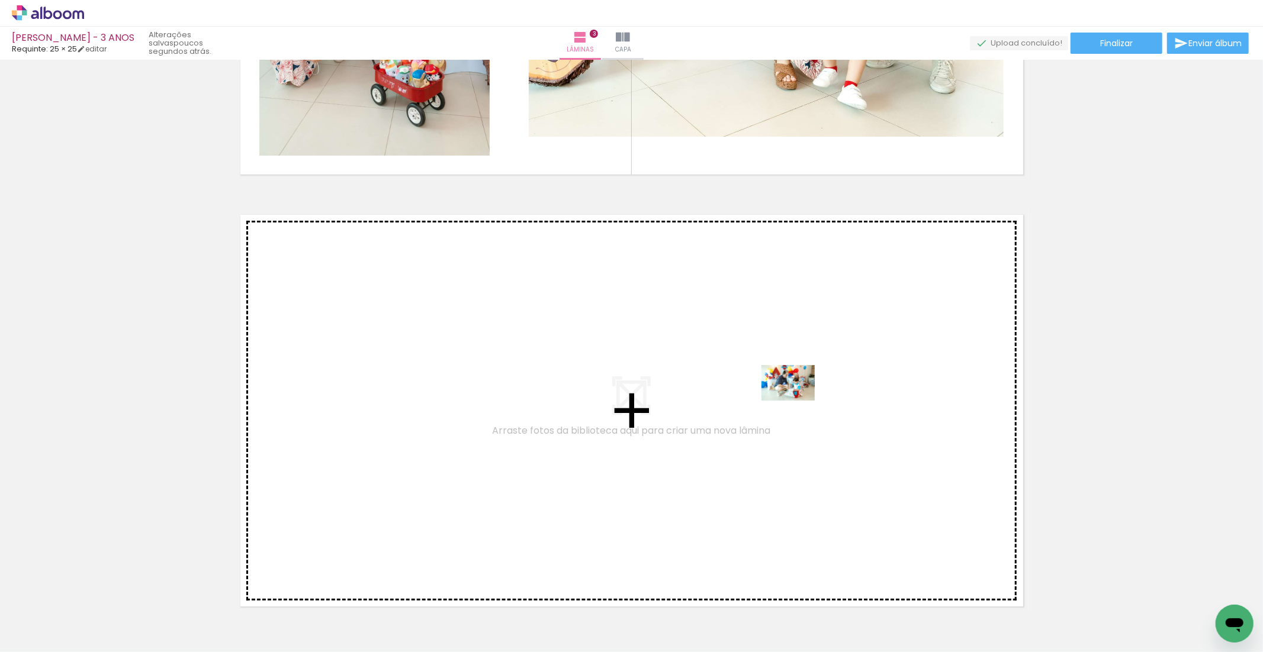
drag, startPoint x: 862, startPoint y: 624, endPoint x: 796, endPoint y: 401, distance: 232.2
click at [796, 401] on quentale-workspace at bounding box center [631, 326] width 1263 height 652
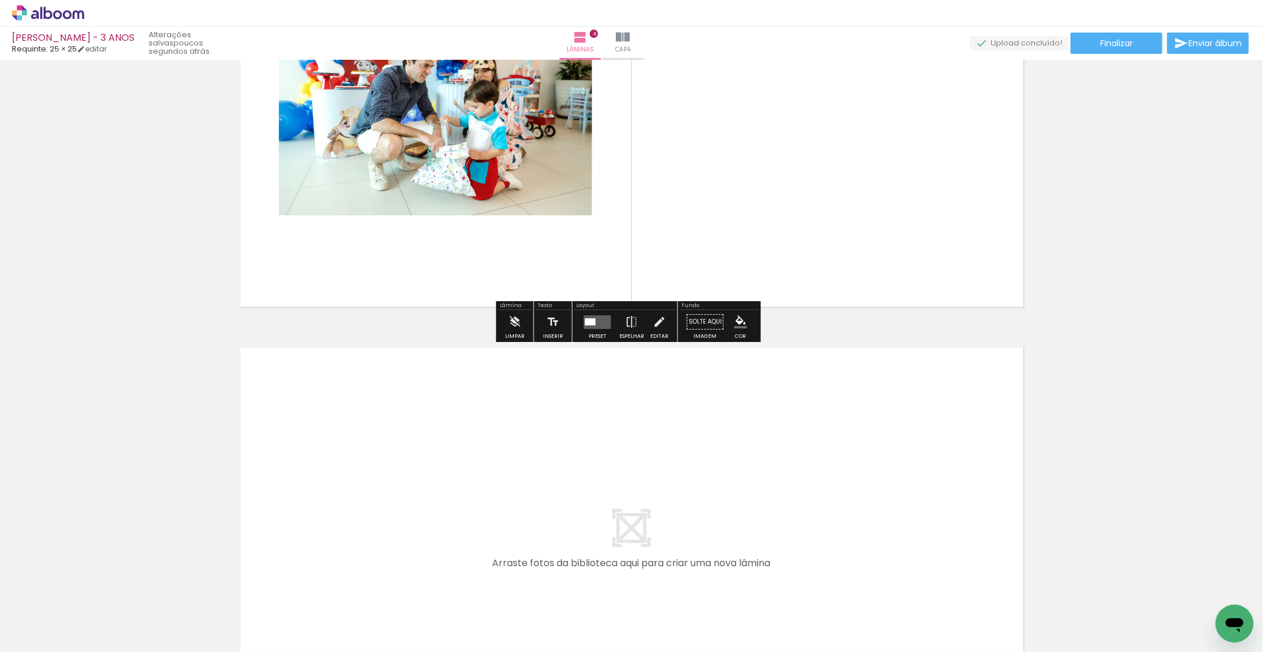
scroll to position [1505, 0]
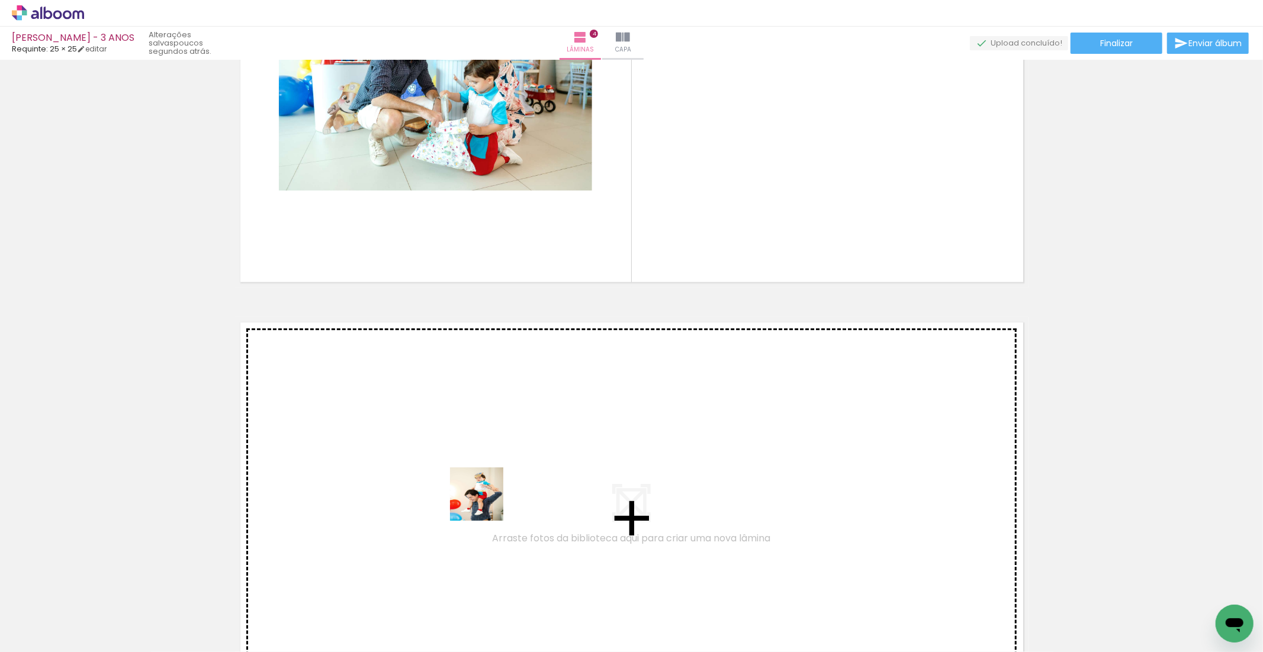
drag, startPoint x: 451, startPoint y: 614, endPoint x: 486, endPoint y: 500, distance: 119.5
click at [486, 500] on quentale-workspace at bounding box center [631, 326] width 1263 height 652
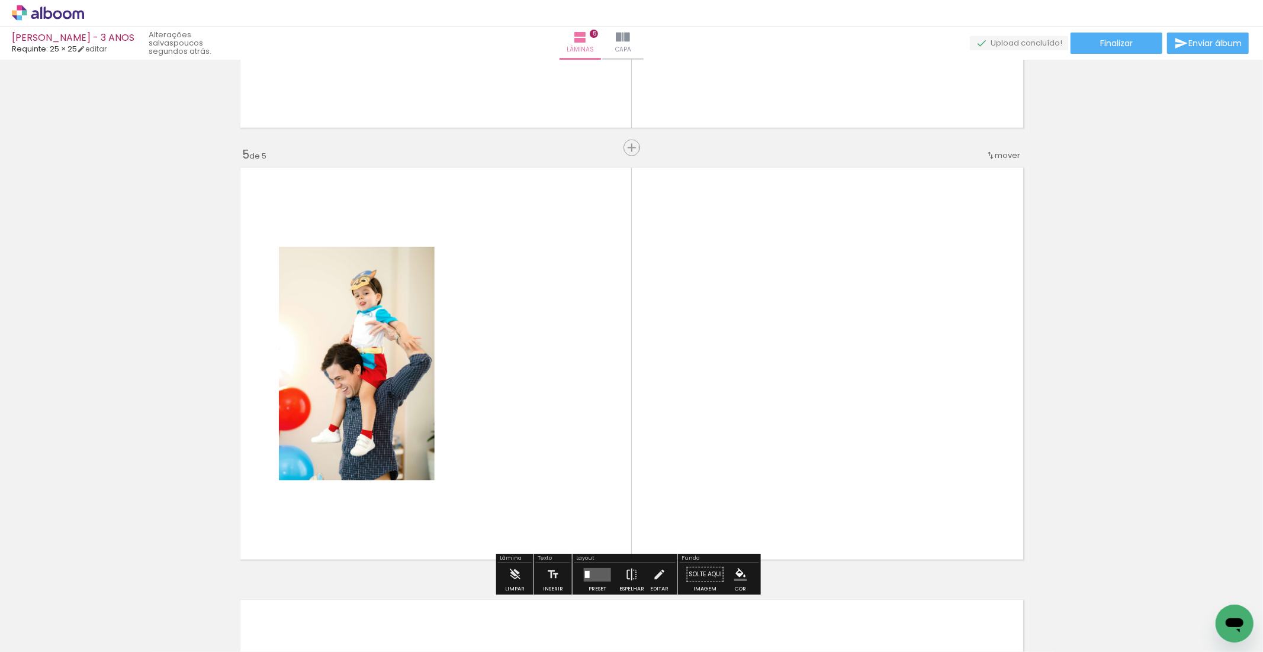
scroll to position [1705, 0]
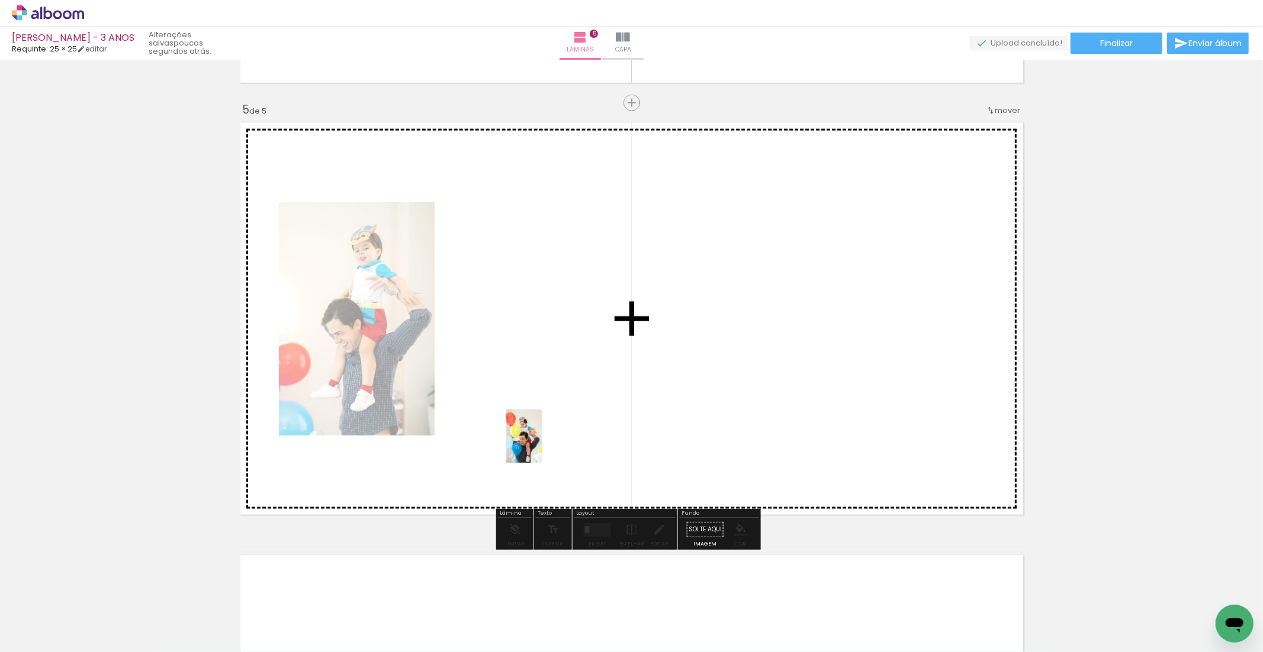
drag, startPoint x: 519, startPoint y: 620, endPoint x: 543, endPoint y: 441, distance: 181.1
click at [542, 439] on quentale-workspace at bounding box center [631, 326] width 1263 height 652
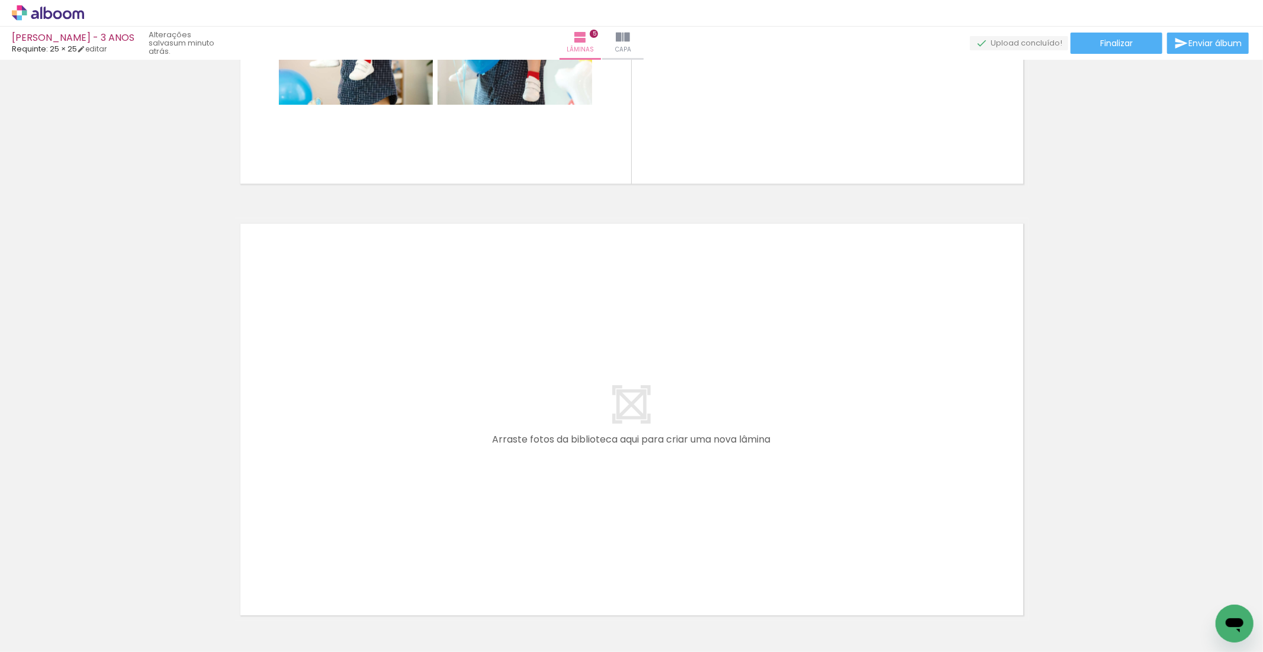
scroll to position [2120, 0]
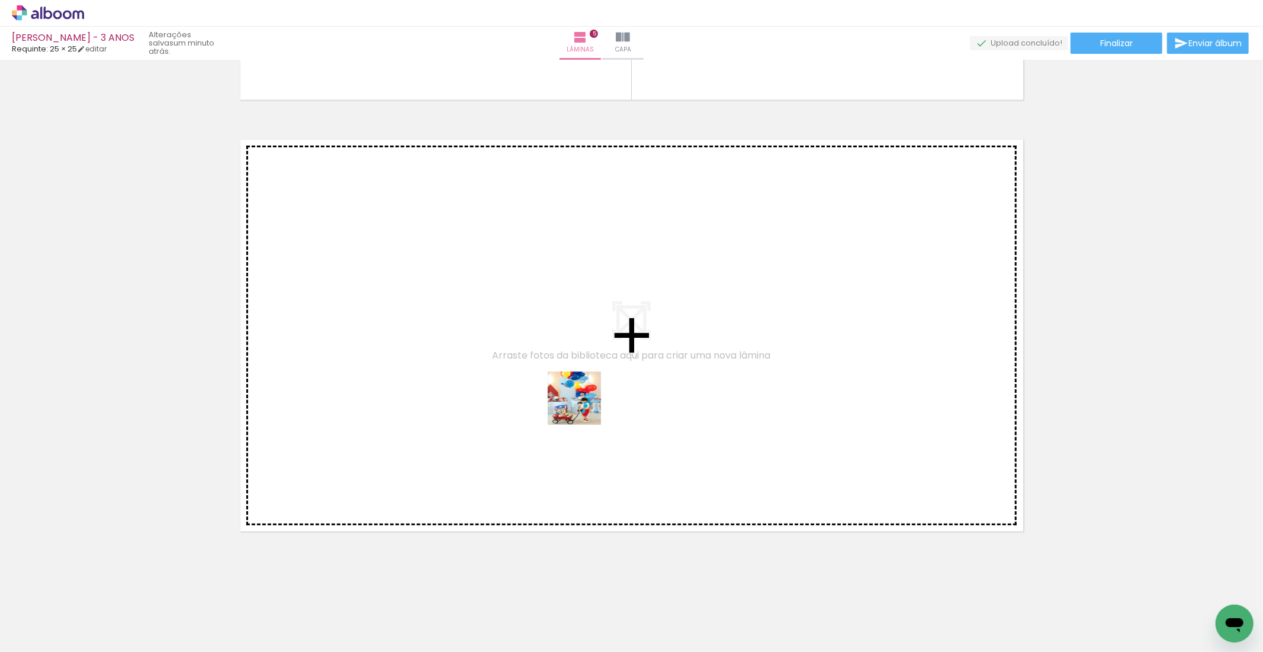
drag, startPoint x: 581, startPoint y: 624, endPoint x: 583, endPoint y: 407, distance: 216.6
click at [583, 407] on quentale-workspace at bounding box center [631, 326] width 1263 height 652
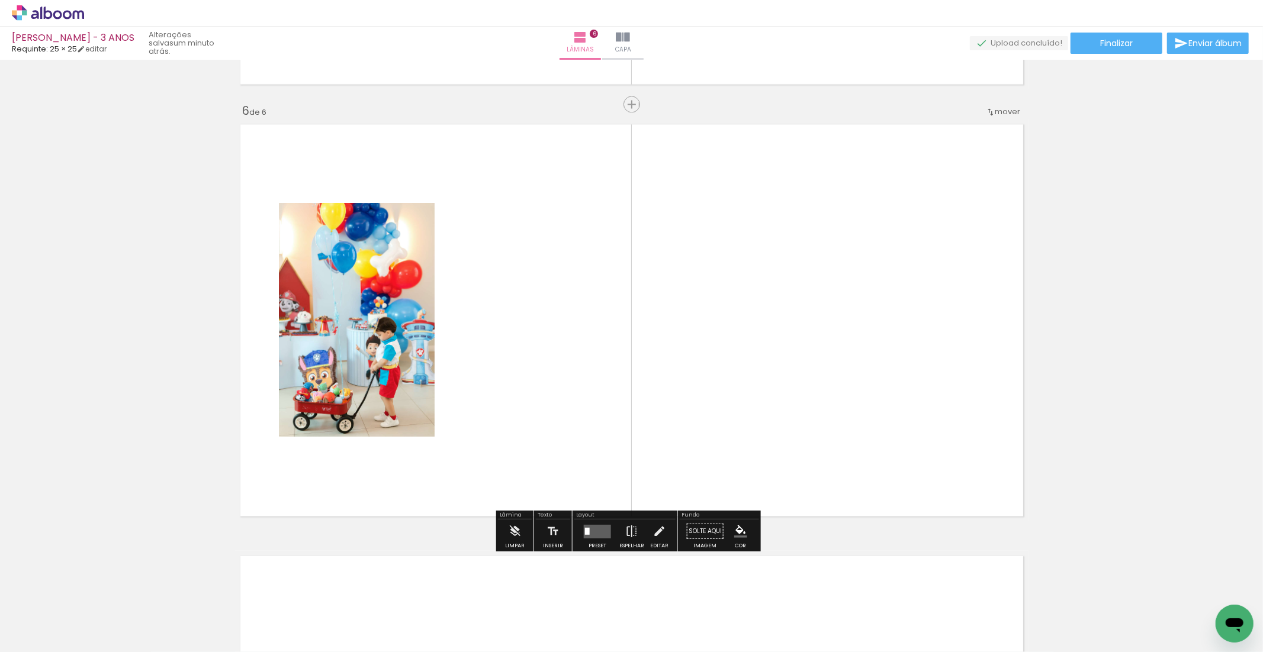
scroll to position [2137, 0]
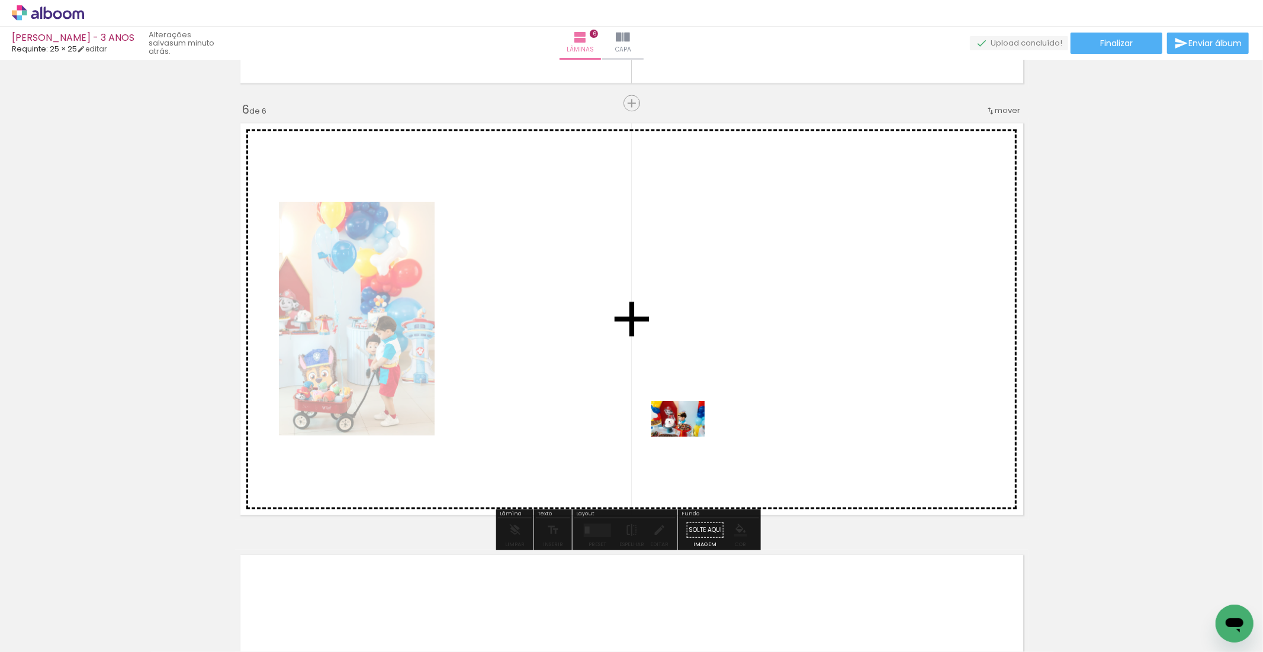
drag, startPoint x: 662, startPoint y: 629, endPoint x: 687, endPoint y: 437, distance: 193.4
click at [687, 437] on quentale-workspace at bounding box center [631, 326] width 1263 height 652
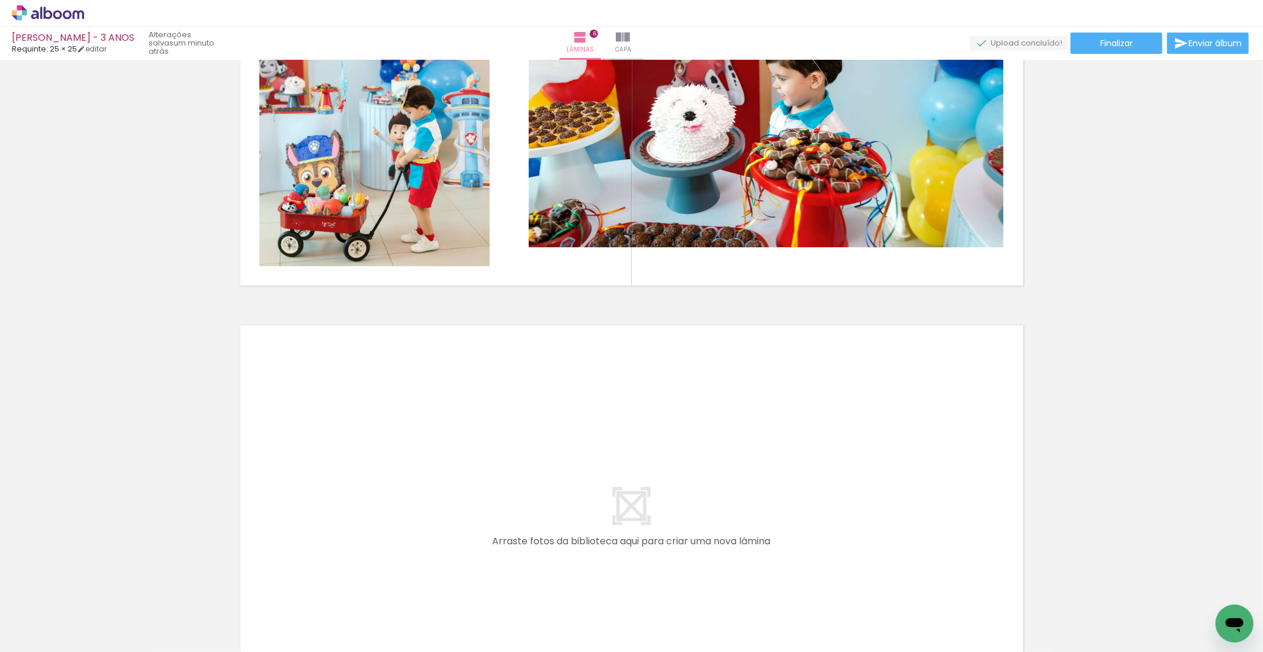
scroll to position [2371, 0]
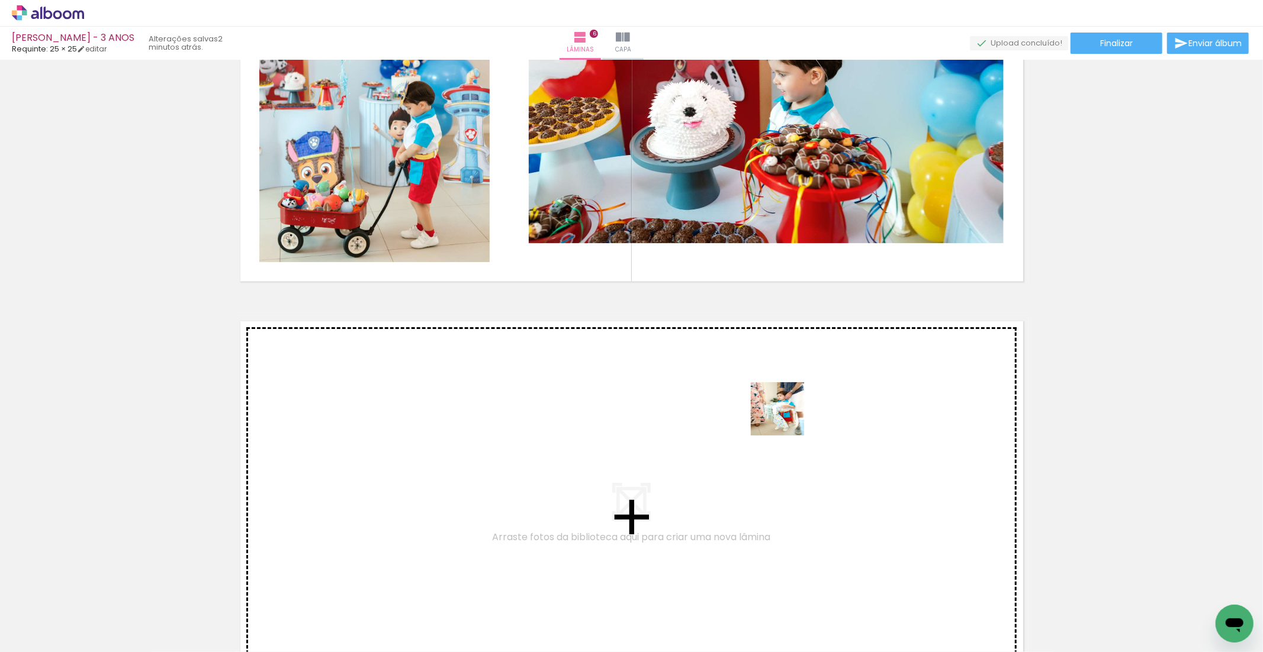
drag, startPoint x: 791, startPoint y: 616, endPoint x: 785, endPoint y: 418, distance: 197.2
click at [785, 418] on quentale-workspace at bounding box center [631, 326] width 1263 height 652
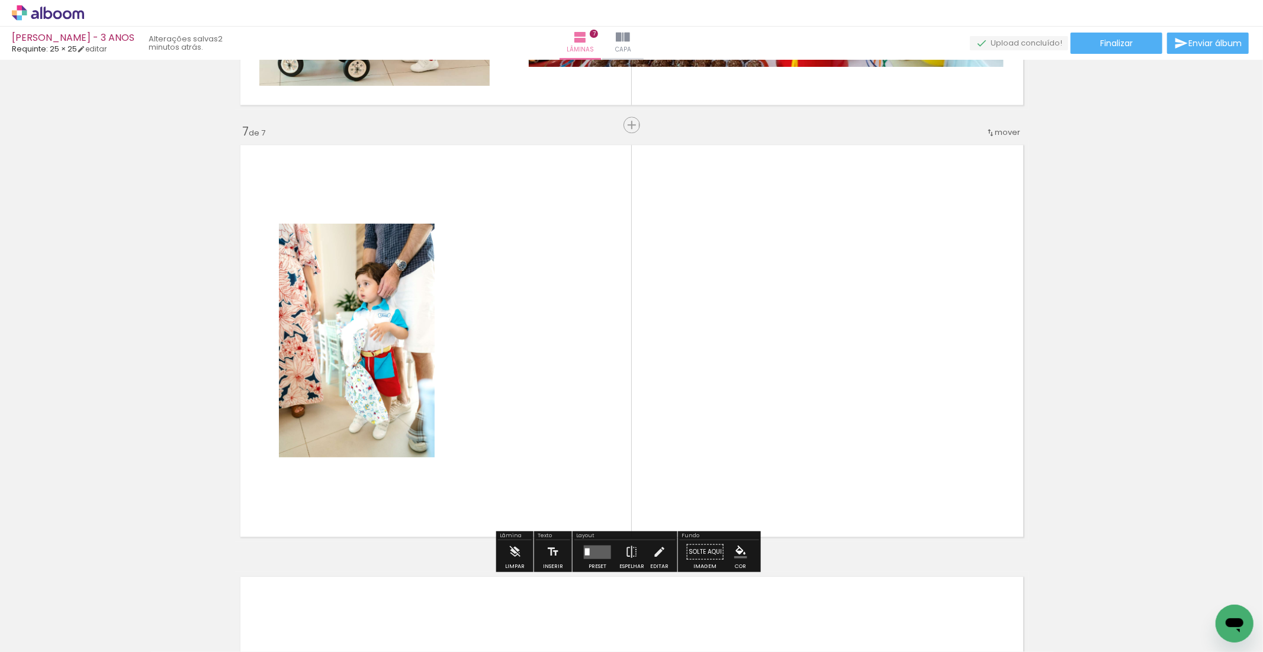
scroll to position [2569, 0]
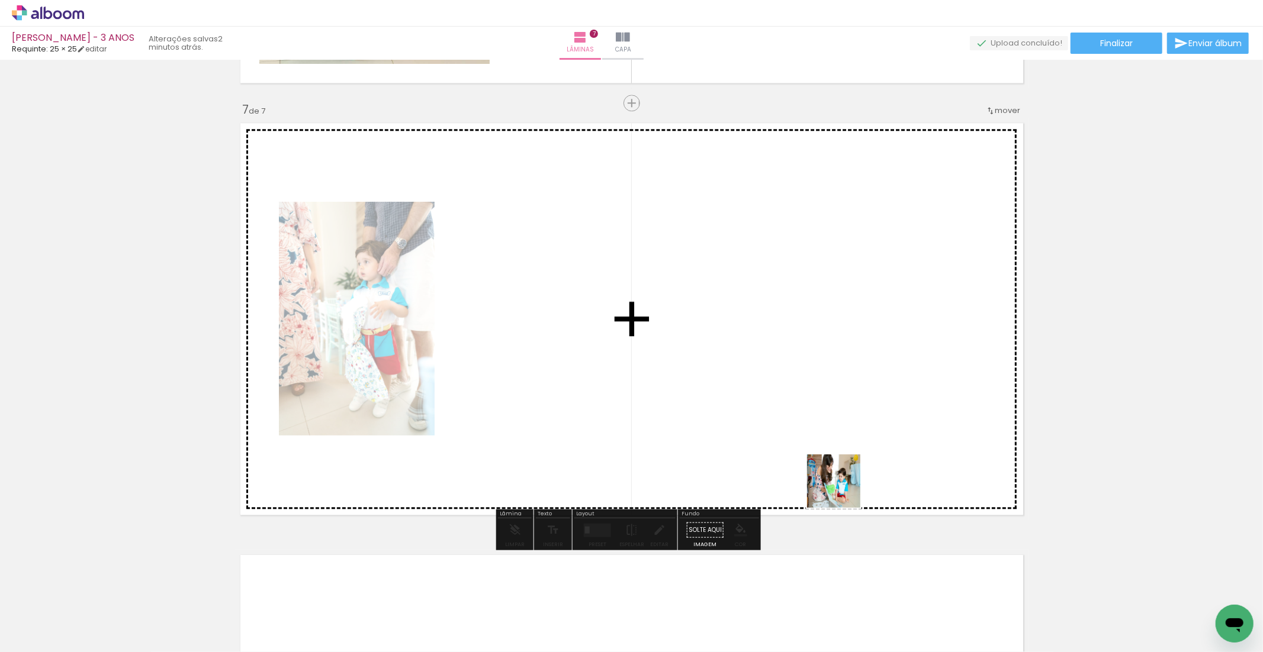
drag, startPoint x: 867, startPoint y: 536, endPoint x: 881, endPoint y: 536, distance: 14.2
click at [820, 459] on quentale-workspace at bounding box center [631, 326] width 1263 height 652
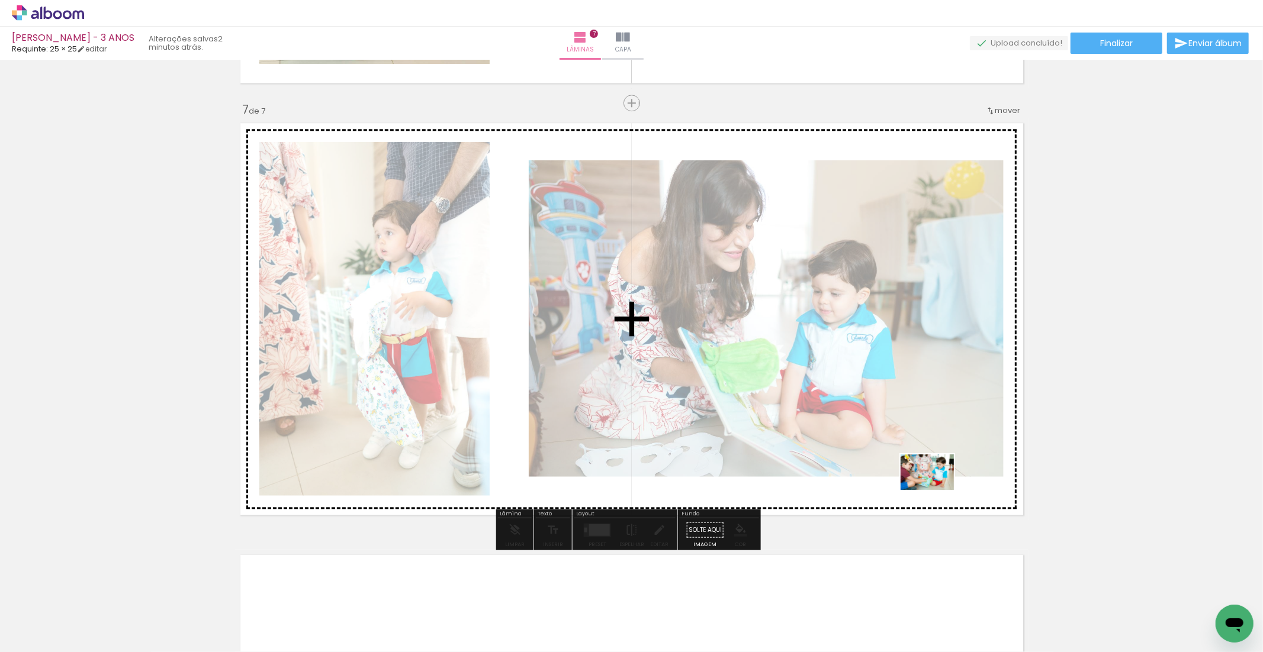
drag, startPoint x: 991, startPoint y: 614, endPoint x: 936, endPoint y: 490, distance: 135.6
click at [936, 490] on quentale-workspace at bounding box center [631, 326] width 1263 height 652
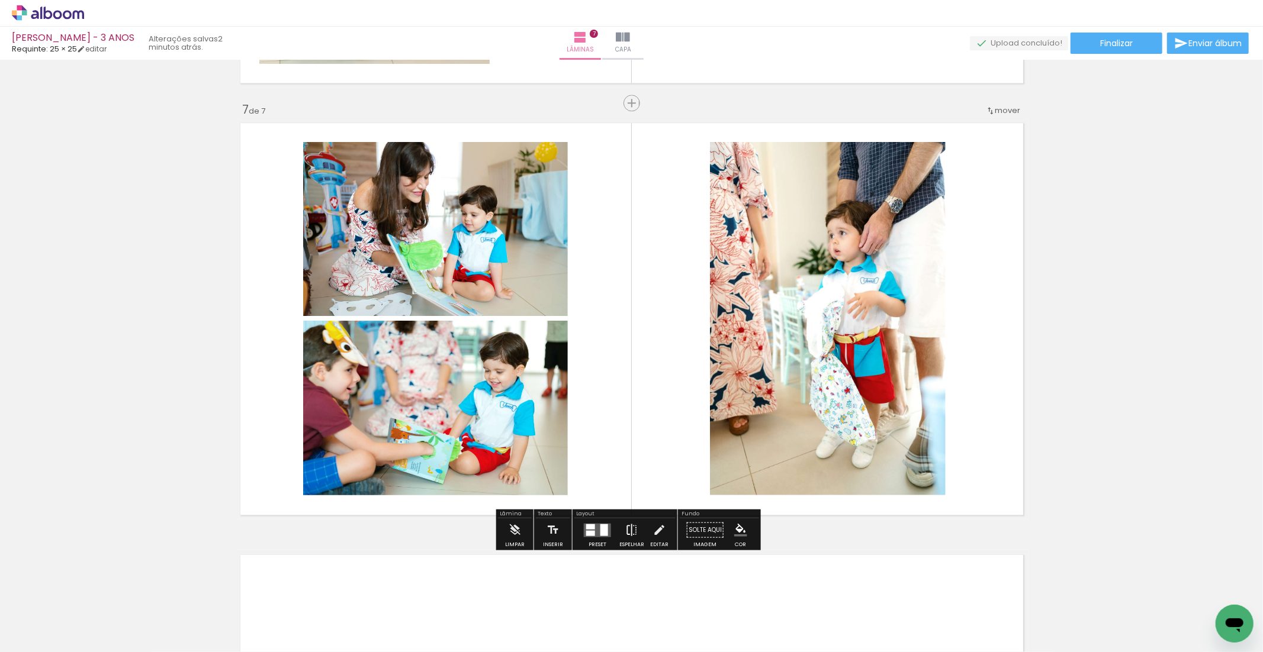
click at [625, 533] on iron-icon at bounding box center [631, 530] width 13 height 24
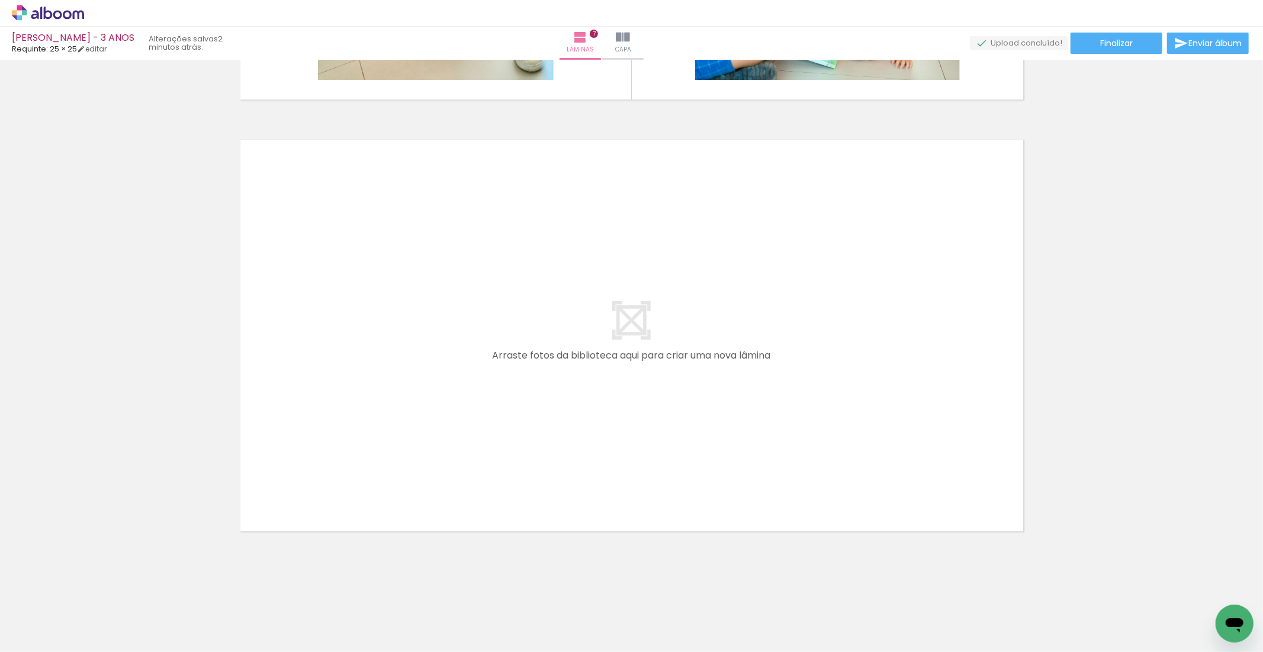
scroll to position [0, 916]
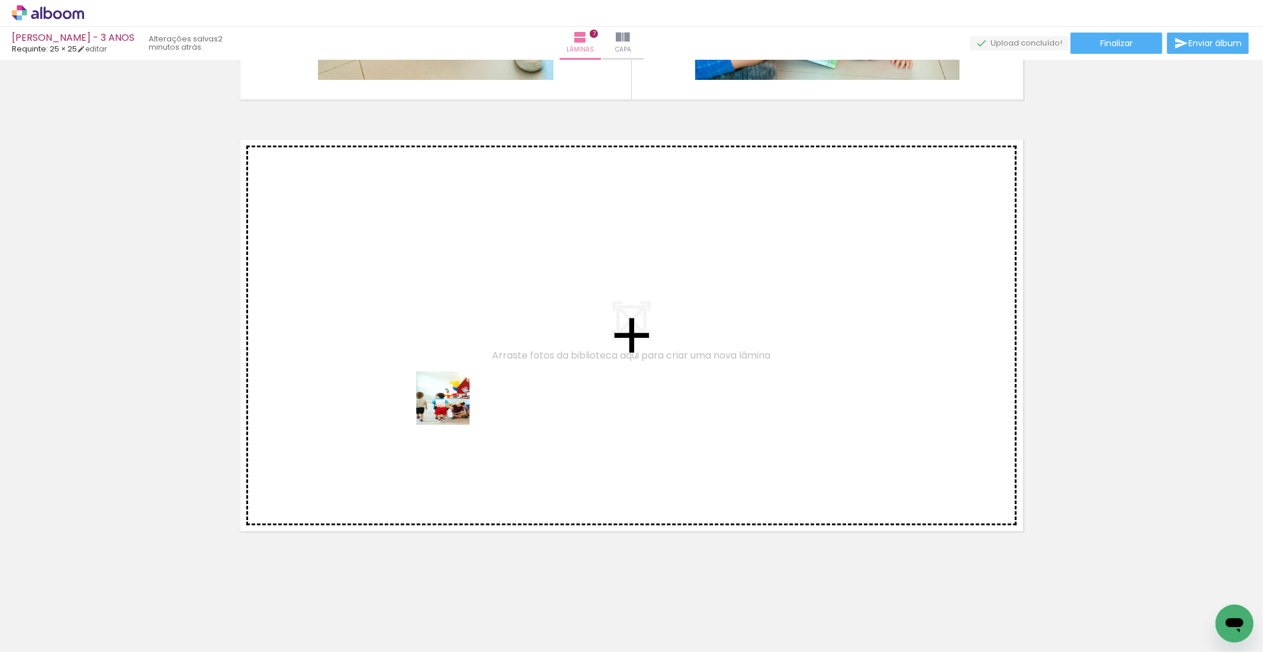
drag, startPoint x: 133, startPoint y: 610, endPoint x: 481, endPoint y: 389, distance: 411.8
click at [481, 389] on quentale-workspace at bounding box center [631, 326] width 1263 height 652
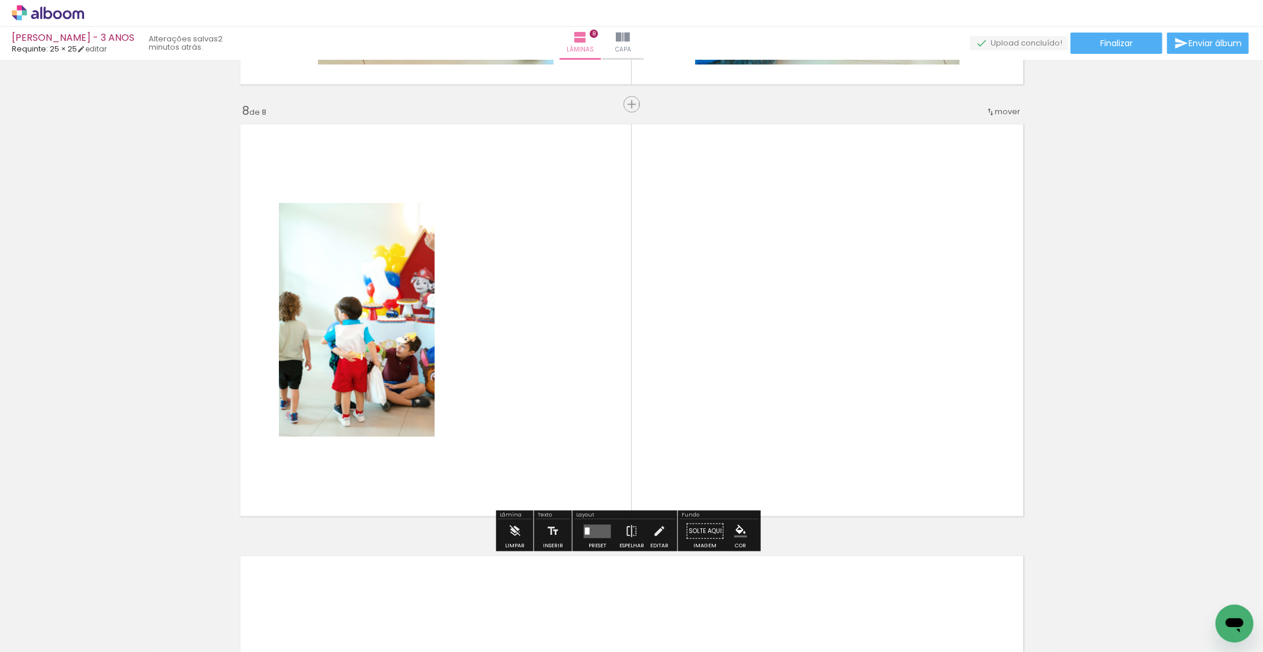
scroll to position [3001, 0]
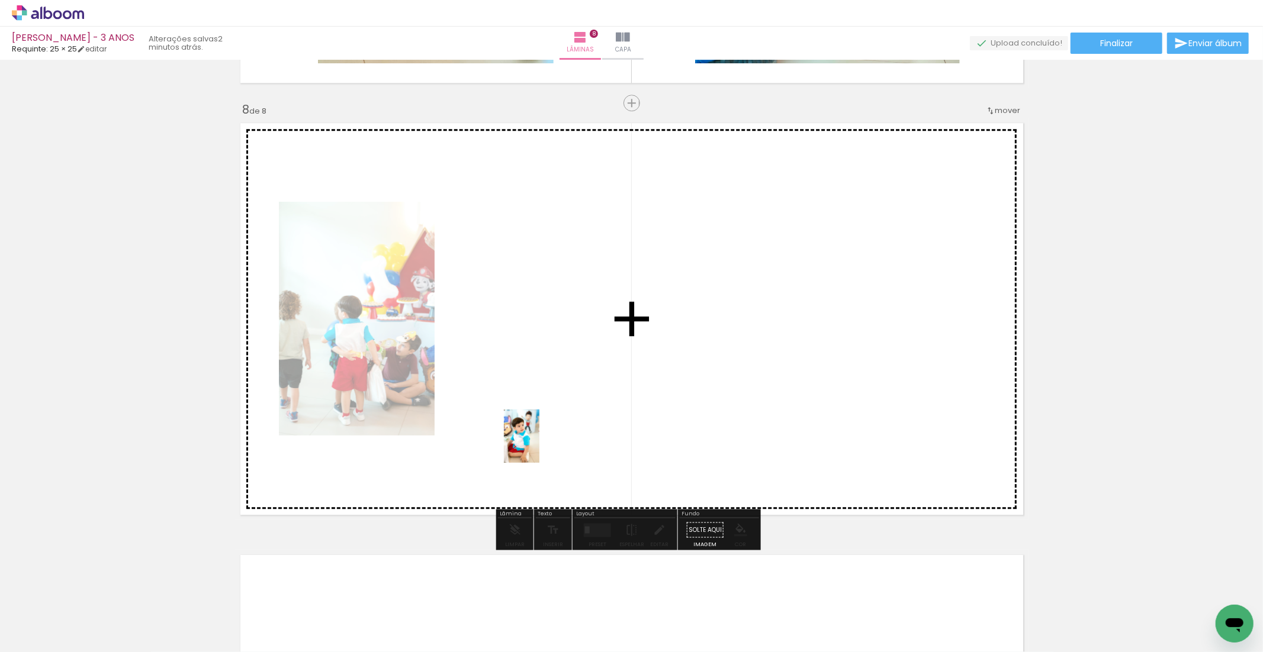
drag, startPoint x: 201, startPoint y: 619, endPoint x: 539, endPoint y: 445, distance: 379.9
click at [539, 445] on quentale-workspace at bounding box center [631, 326] width 1263 height 652
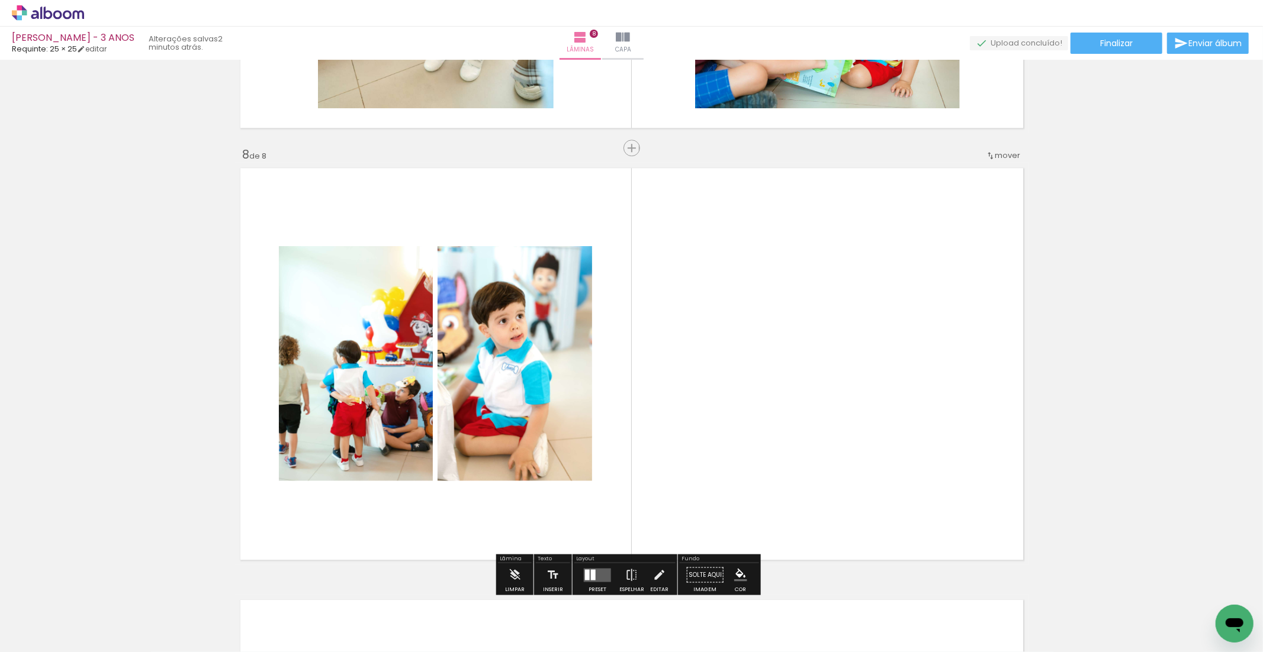
scroll to position [2987, 0]
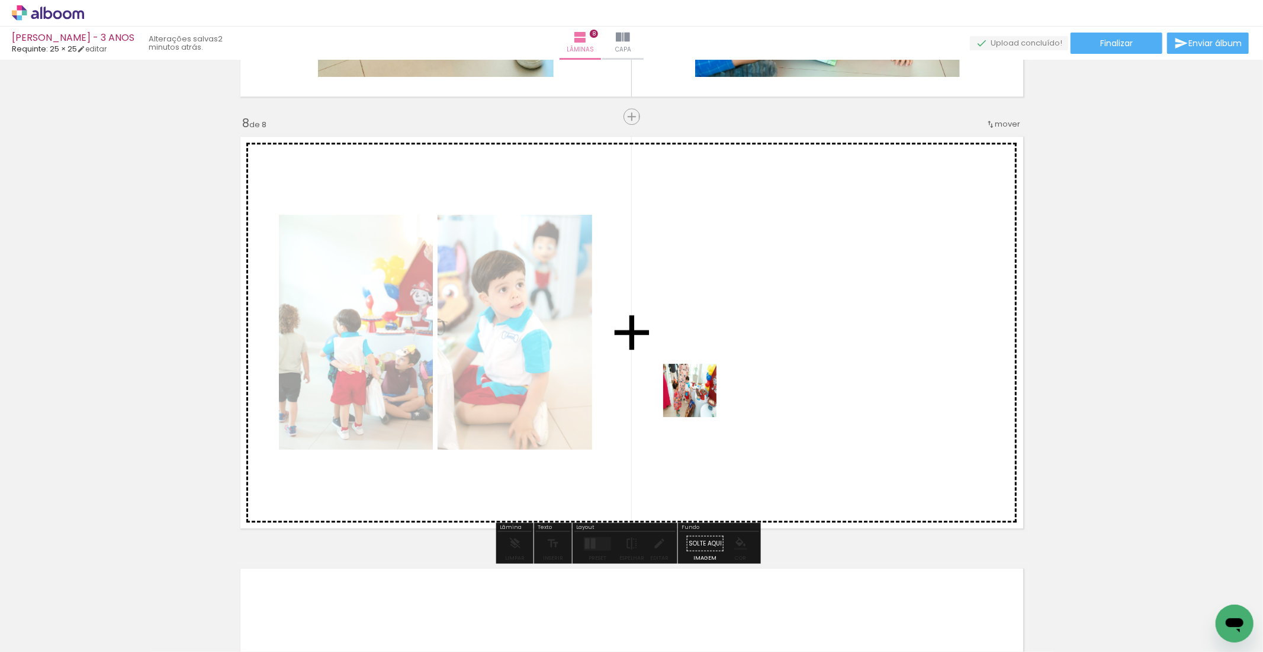
drag, startPoint x: 463, startPoint y: 621, endPoint x: 698, endPoint y: 400, distance: 323.7
click at [698, 400] on quentale-workspace at bounding box center [631, 326] width 1263 height 652
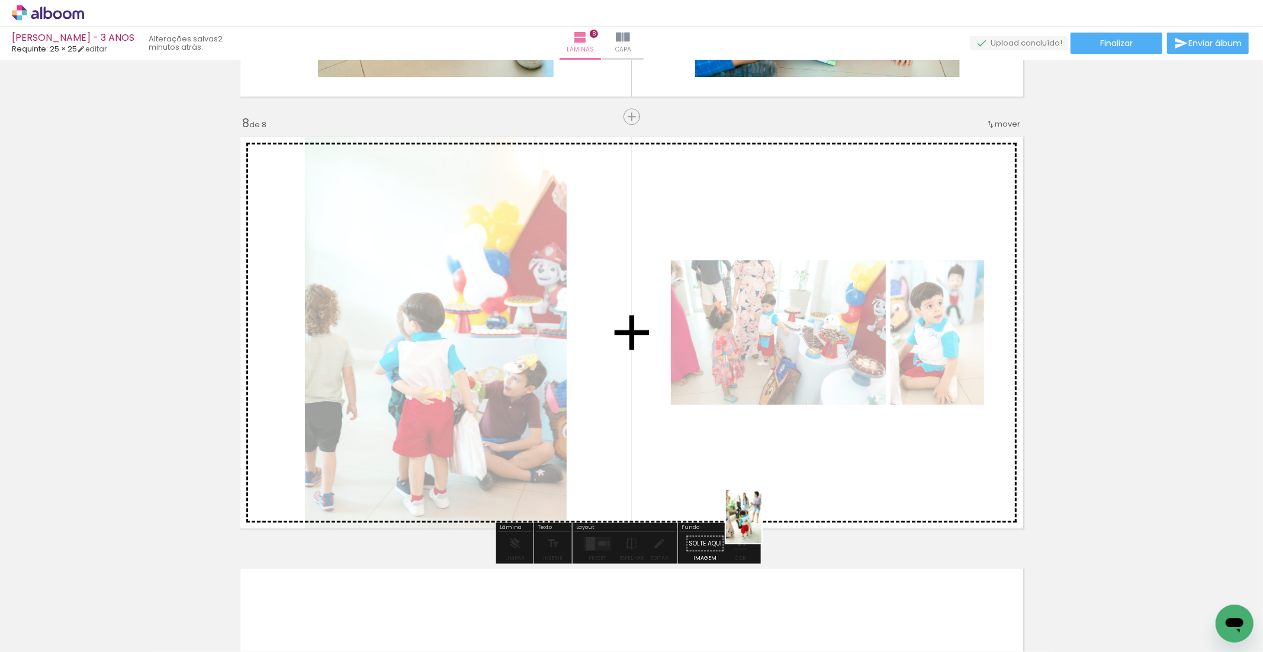
drag, startPoint x: 737, startPoint y: 616, endPoint x: 761, endPoint y: 526, distance: 93.8
click at [761, 526] on quentale-workspace at bounding box center [631, 326] width 1263 height 652
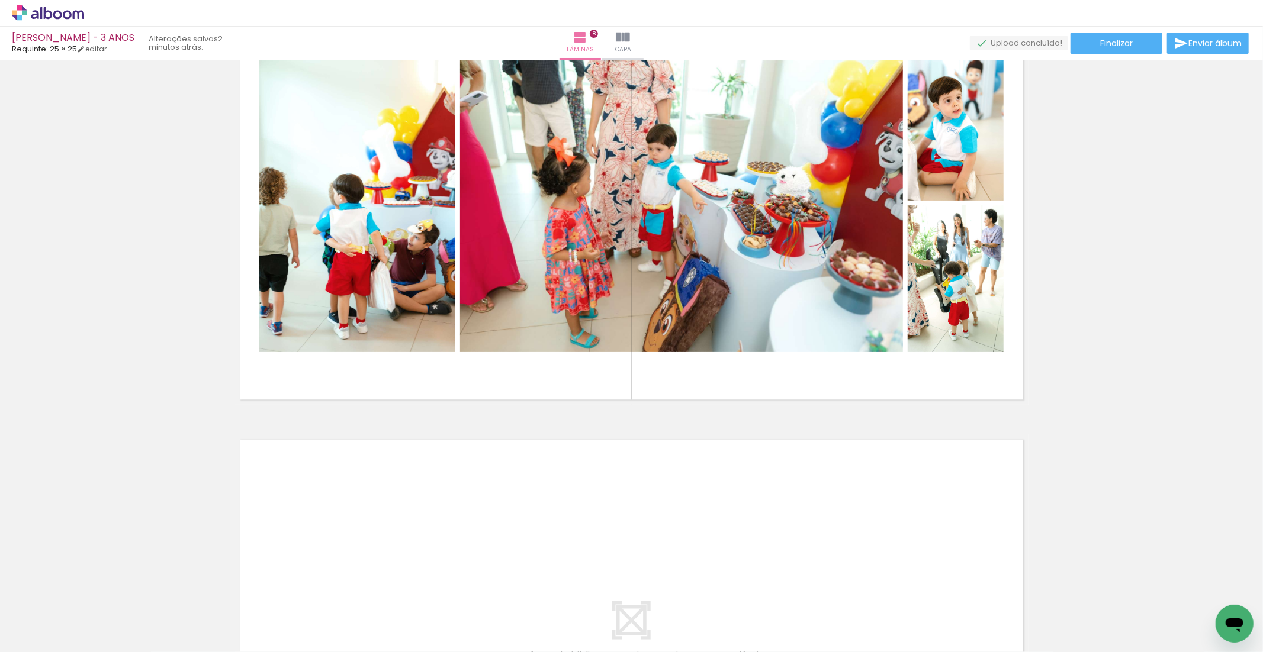
scroll to position [3112, 0]
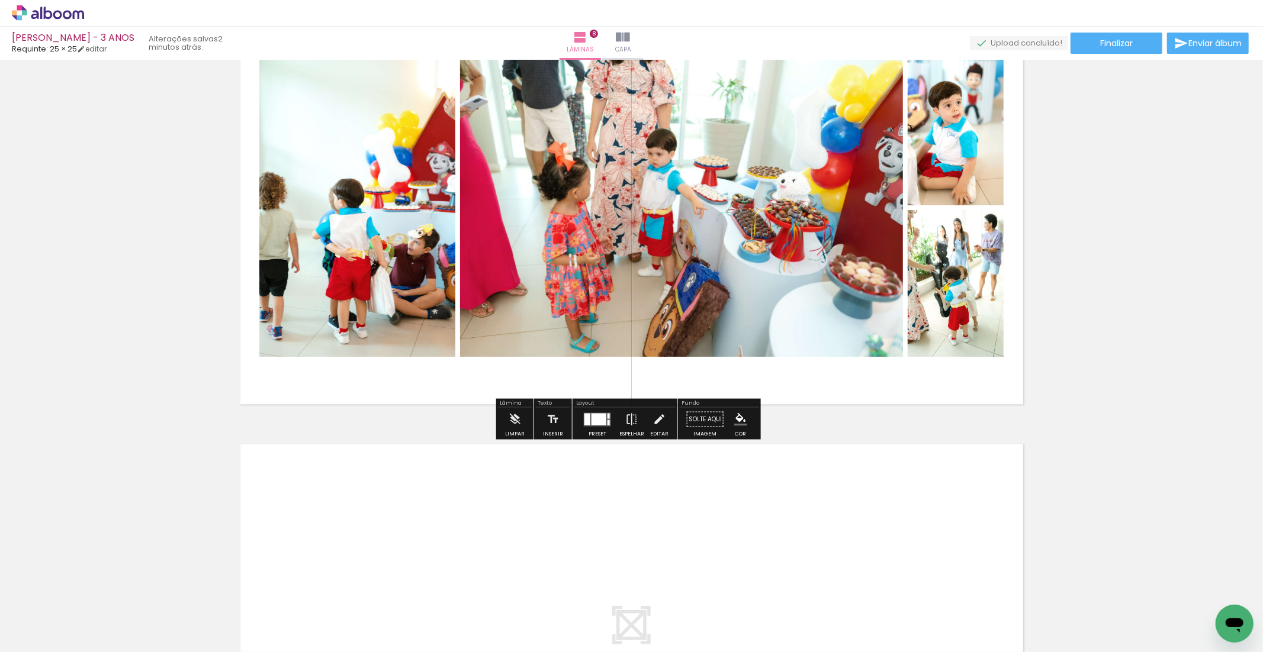
click at [954, 273] on quentale-photo at bounding box center [955, 283] width 96 height 147
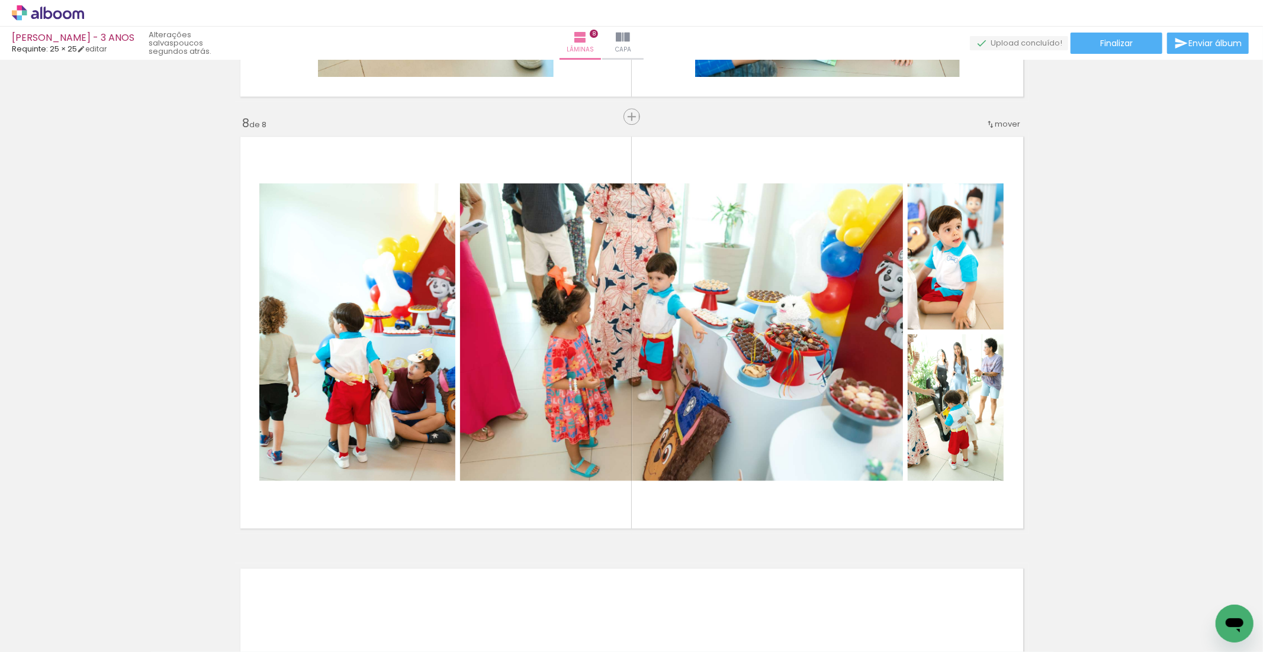
scroll to position [2978, 0]
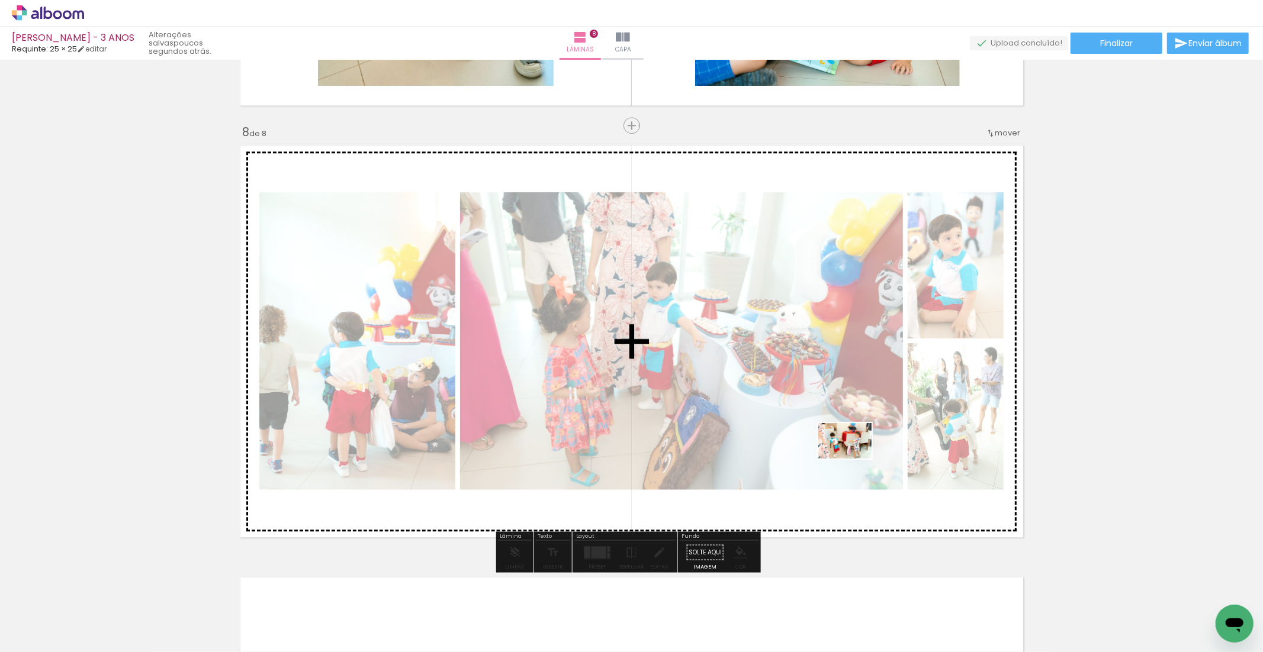
drag, startPoint x: 922, startPoint y: 618, endPoint x: 845, endPoint y: 457, distance: 178.7
click at [848, 453] on quentale-workspace at bounding box center [631, 326] width 1263 height 652
